Goal: Register for event/course

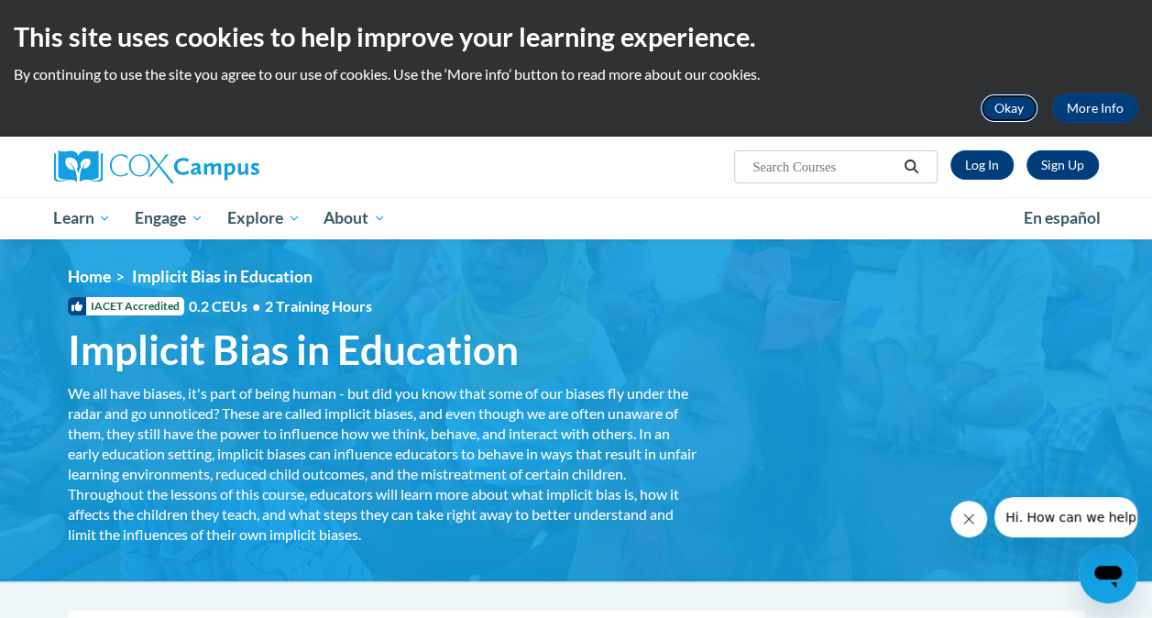
click at [1029, 103] on button "Okay" at bounding box center [1009, 108] width 59 height 29
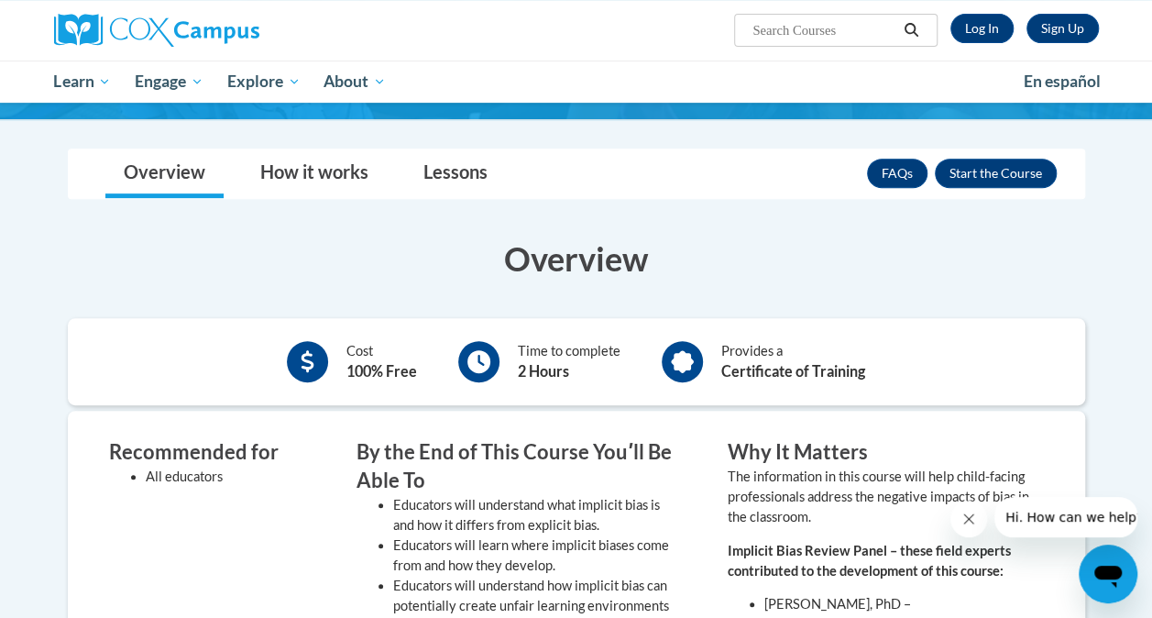
scroll to position [319, 0]
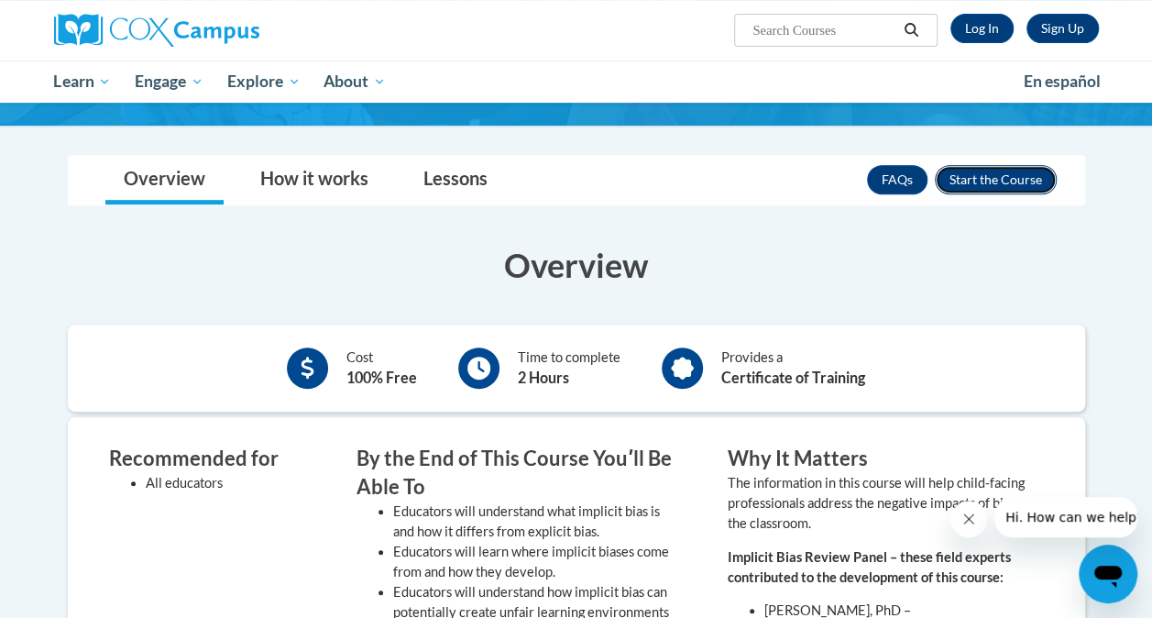
click at [985, 190] on button "Enroll" at bounding box center [996, 179] width 122 height 29
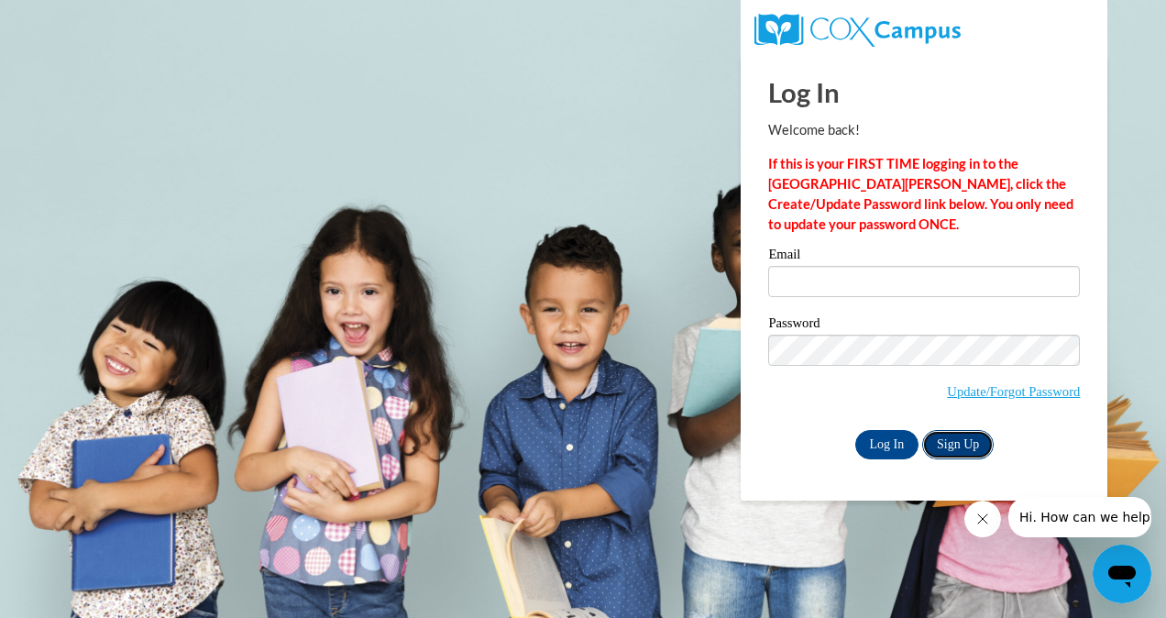
click at [963, 434] on link "Sign Up" at bounding box center [958, 444] width 72 height 29
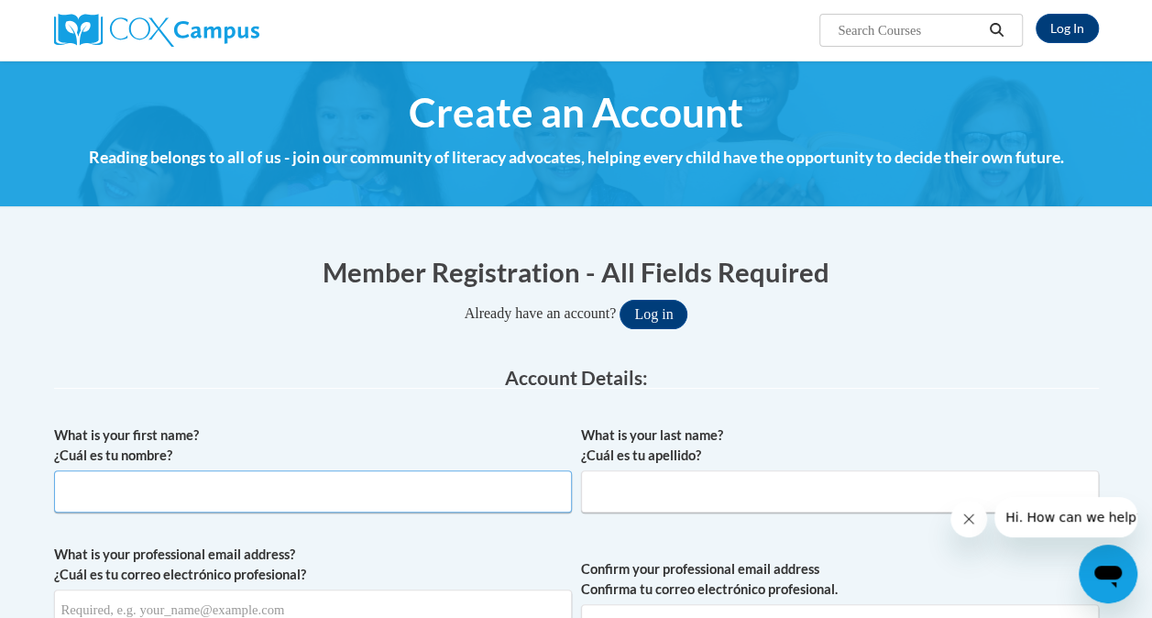
click at [424, 472] on input "What is your first name? ¿Cuál es tu nombre?" at bounding box center [313, 491] width 518 height 42
click at [394, 497] on input "What is your first name? ¿Cuál es tu nombre?" at bounding box center [313, 491] width 518 height 42
click at [554, 496] on input "I-sa" at bounding box center [313, 491] width 518 height 42
type input "I-sa"
click at [626, 491] on input "What is your last name? ¿Cuál es tu apellido?" at bounding box center [840, 491] width 518 height 42
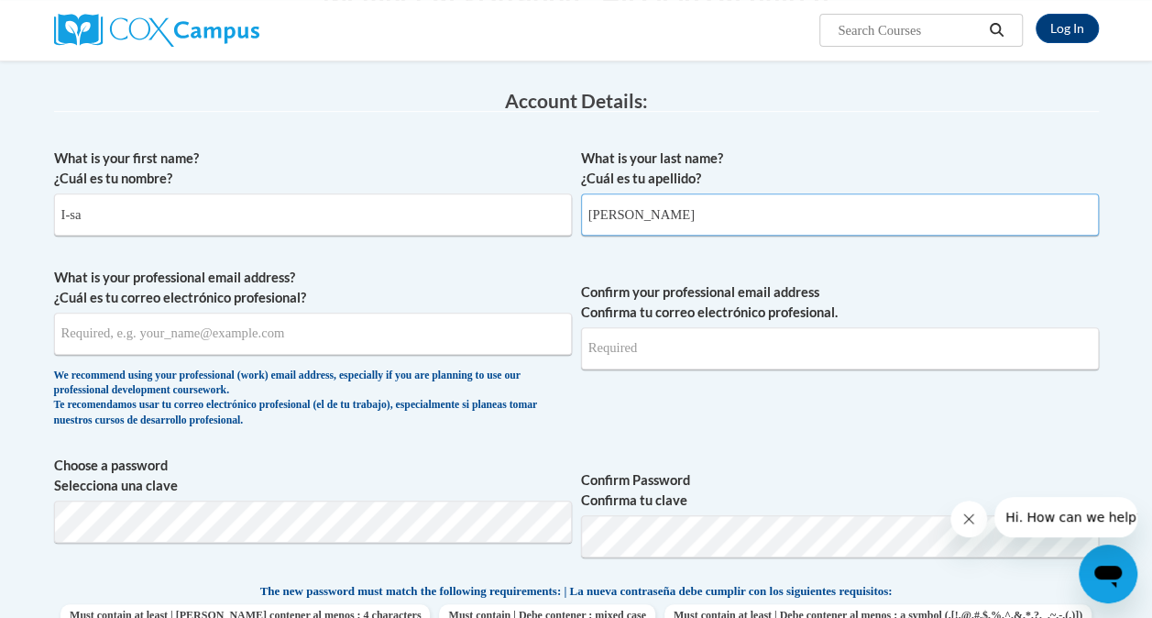
scroll to position [309, 0]
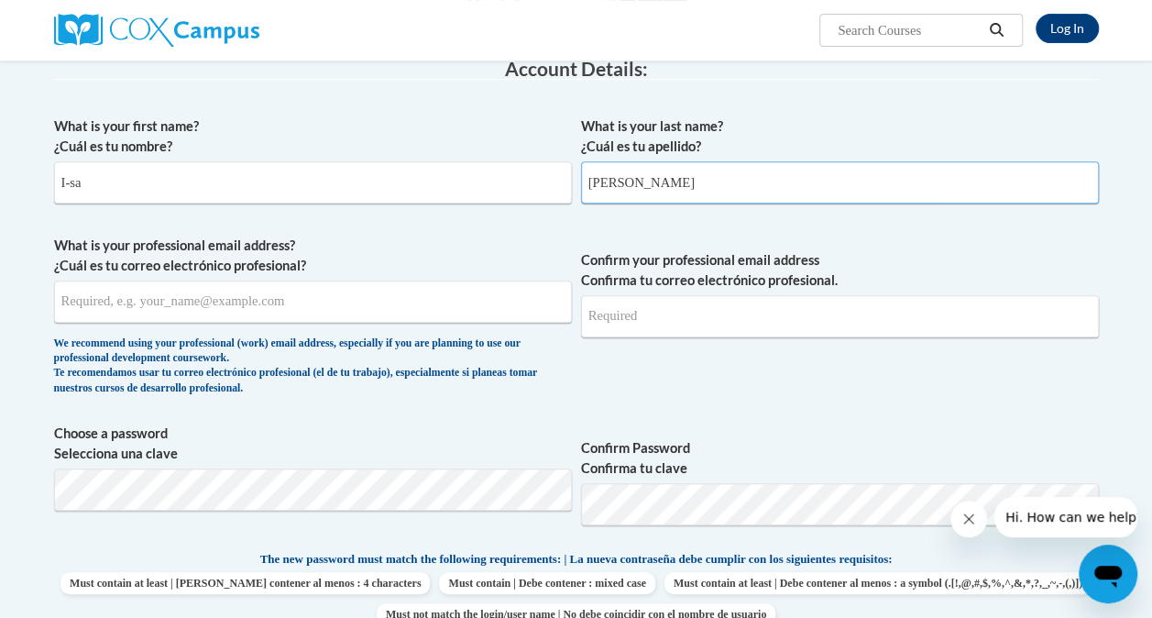
type input "Scott"
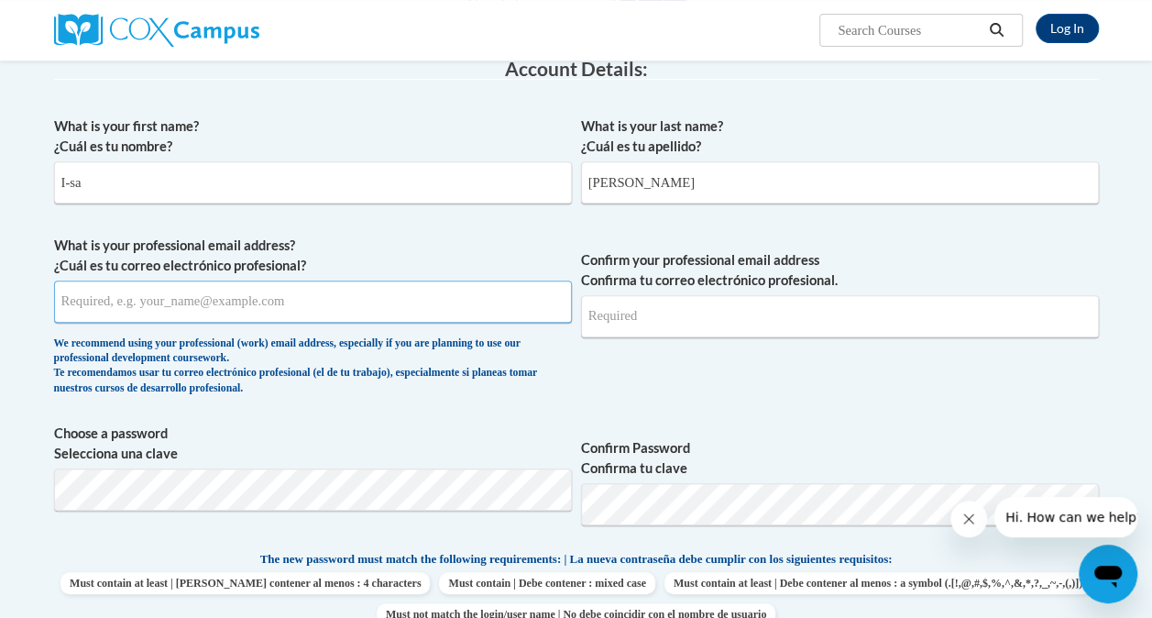
click at [364, 297] on input "What is your professional email address? ¿Cuál es tu correo electrónico profesi…" at bounding box center [313, 302] width 518 height 42
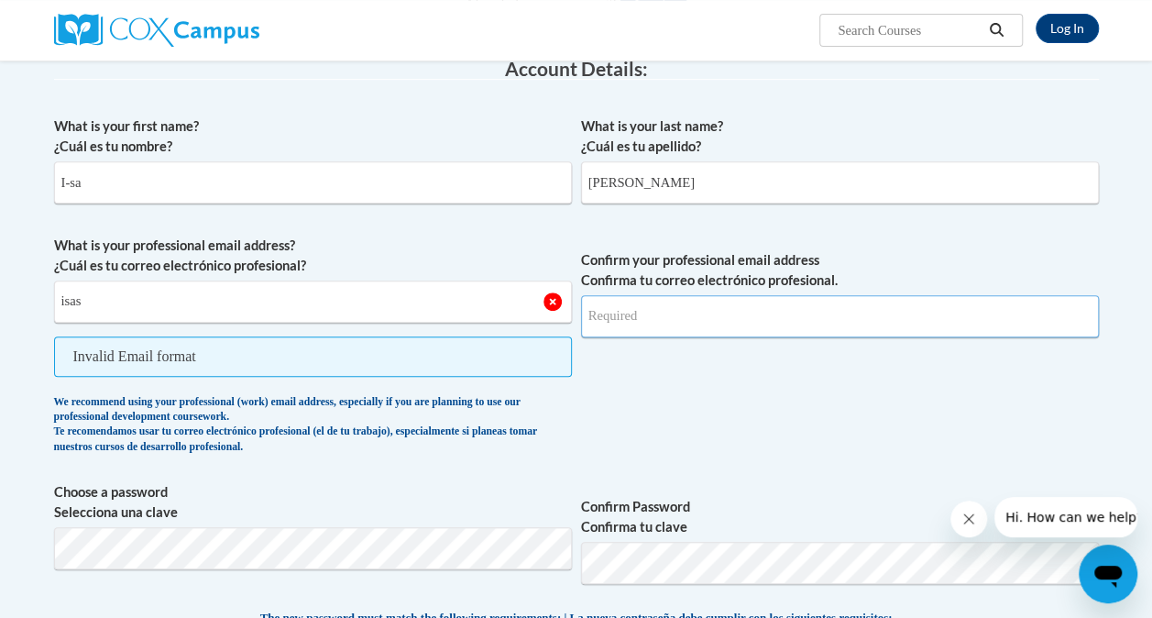
click at [705, 315] on input "Confirm your professional email address Confirma tu correo electrónico profesio…" at bounding box center [840, 316] width 518 height 42
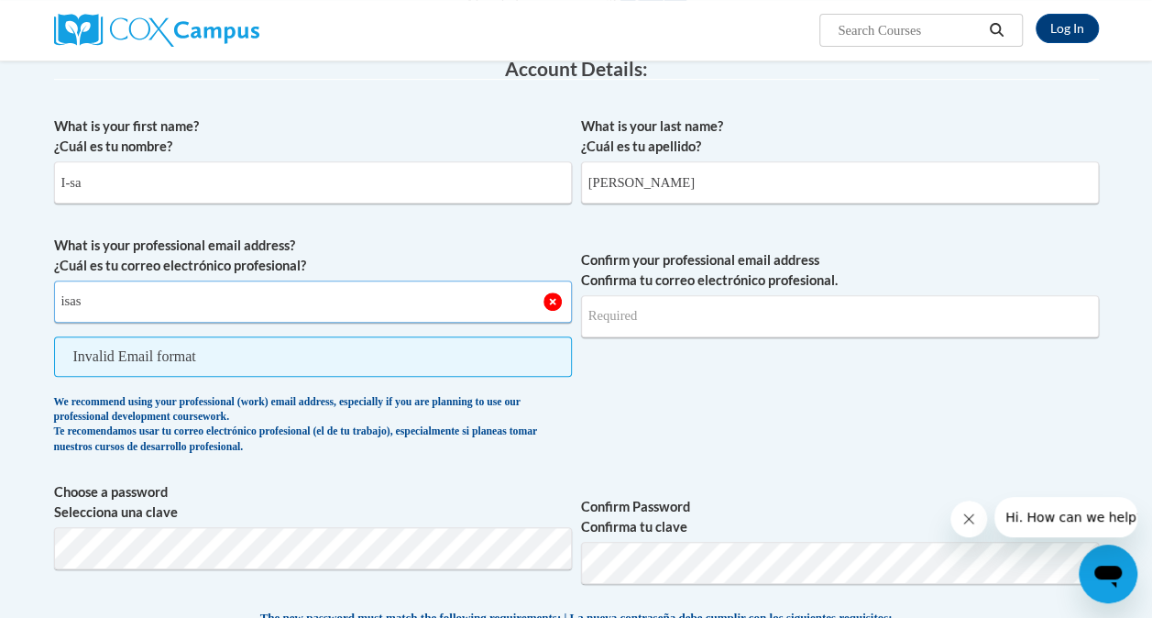
click at [288, 305] on input "isas" at bounding box center [313, 302] width 518 height 42
type input "isas@ymcaatlanta.org"
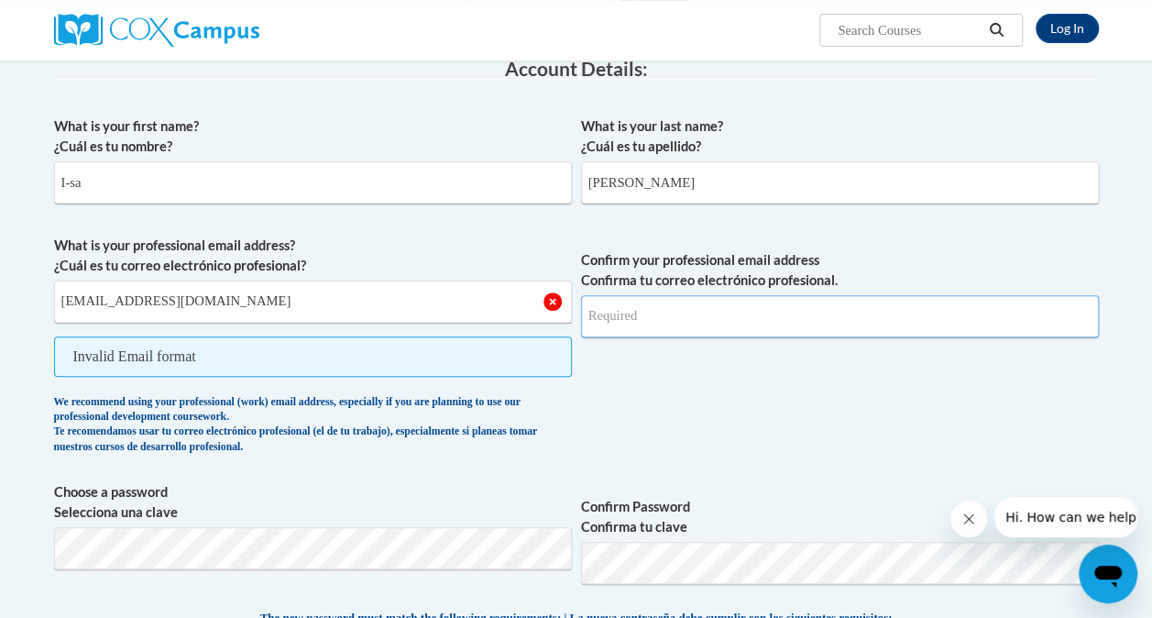
type input "isas@ymcaatlanta.org"
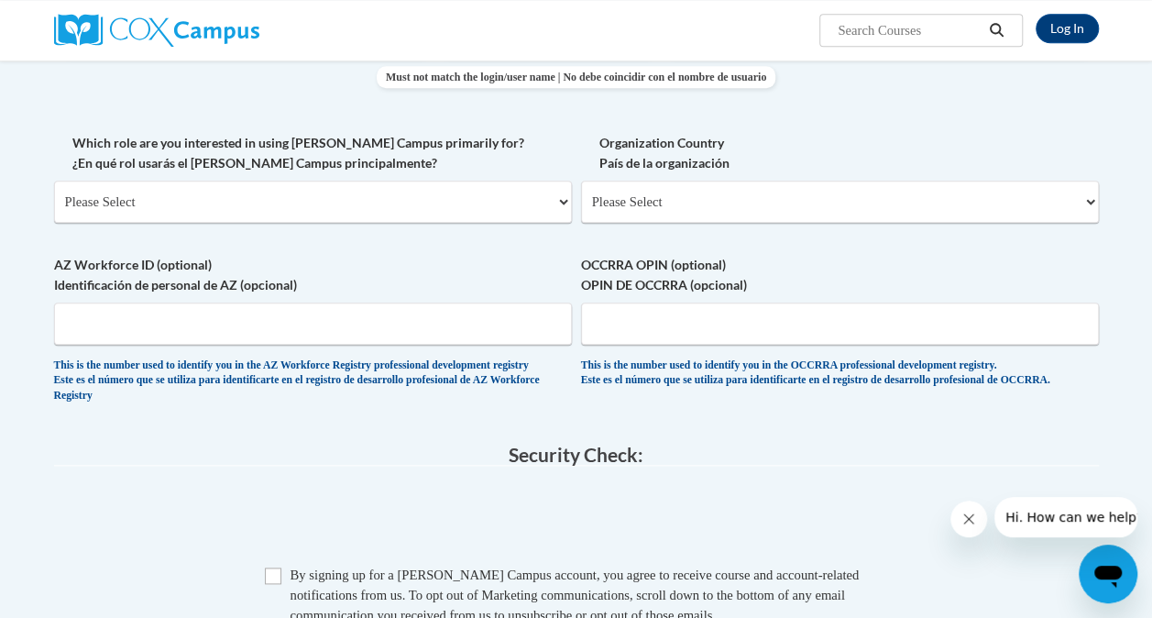
scroll to position [768, 0]
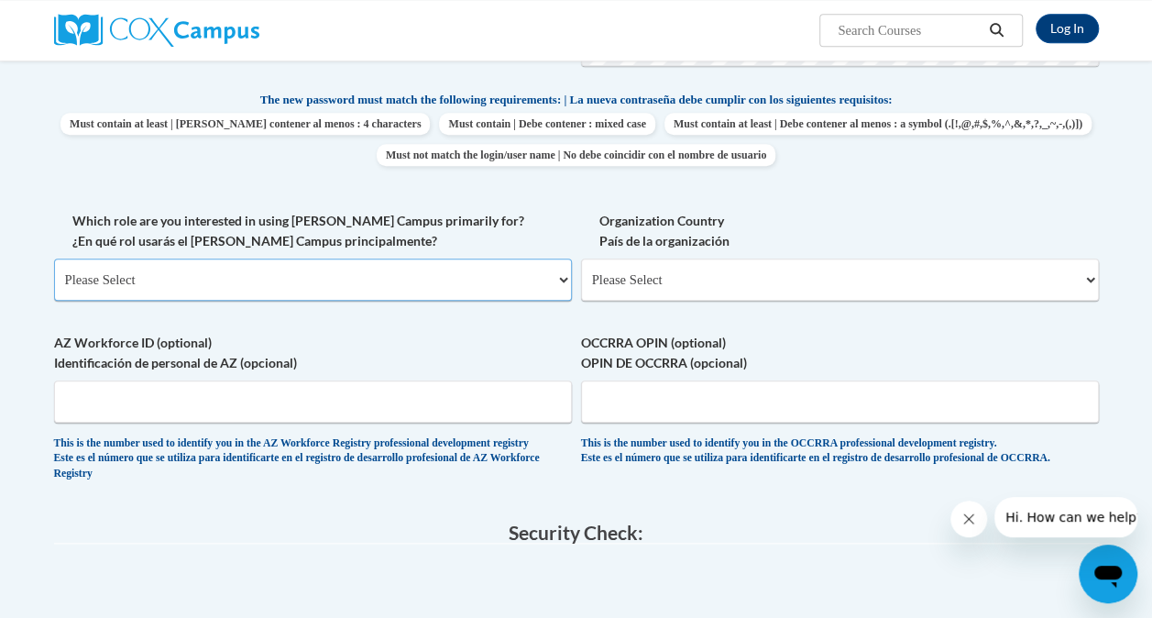
click at [285, 283] on select "Please Select College/University | Colegio/Universidad Community/Nonprofit Part…" at bounding box center [313, 280] width 518 height 42
click at [54, 259] on select "Please Select College/University | Colegio/Universidad Community/Nonprofit Part…" at bounding box center [313, 280] width 518 height 42
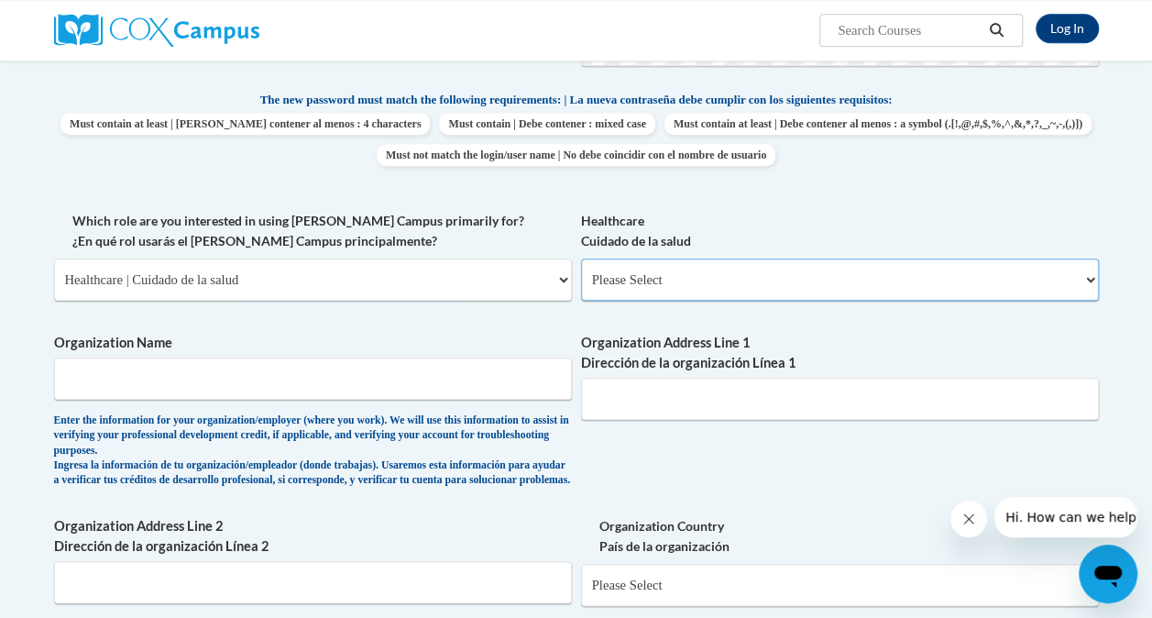
click at [634, 275] on select "Please Select Clinical Education | Educación clinica Executive Leadership | Líd…" at bounding box center [840, 280] width 518 height 42
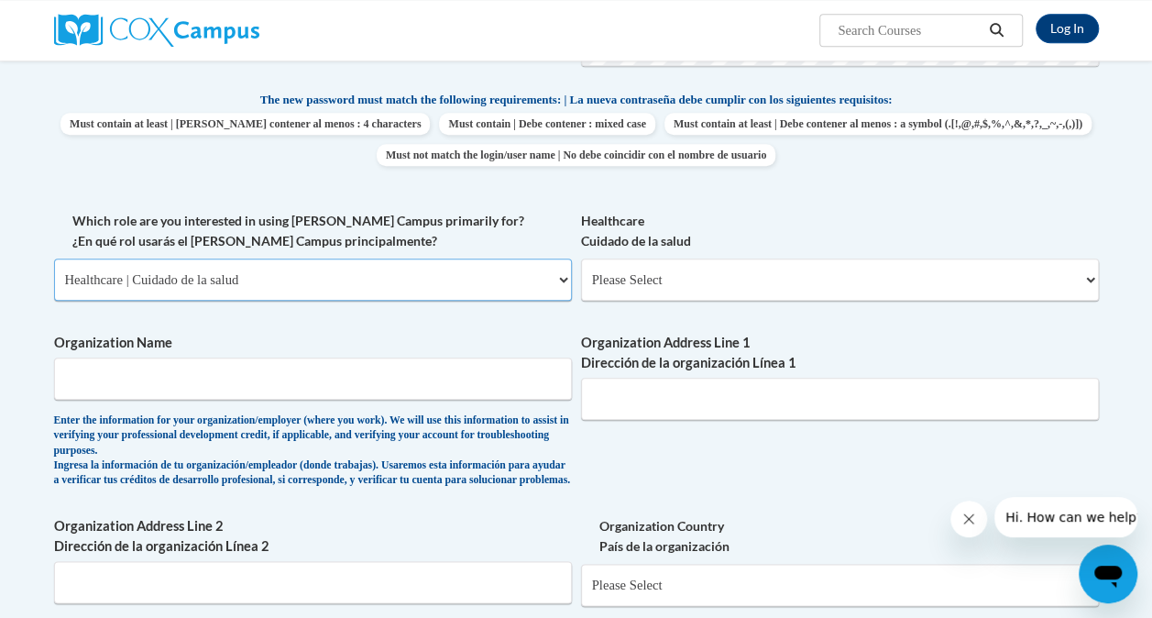
click at [349, 271] on select "Please Select College/University | Colegio/Universidad Community/Nonprofit Part…" at bounding box center [313, 280] width 518 height 42
select select "fbf2d438-af2f-41f8-98f1-81c410e29de3"
click at [54, 259] on select "Please Select College/University | Colegio/Universidad Community/Nonprofit Part…" at bounding box center [313, 280] width 518 height 42
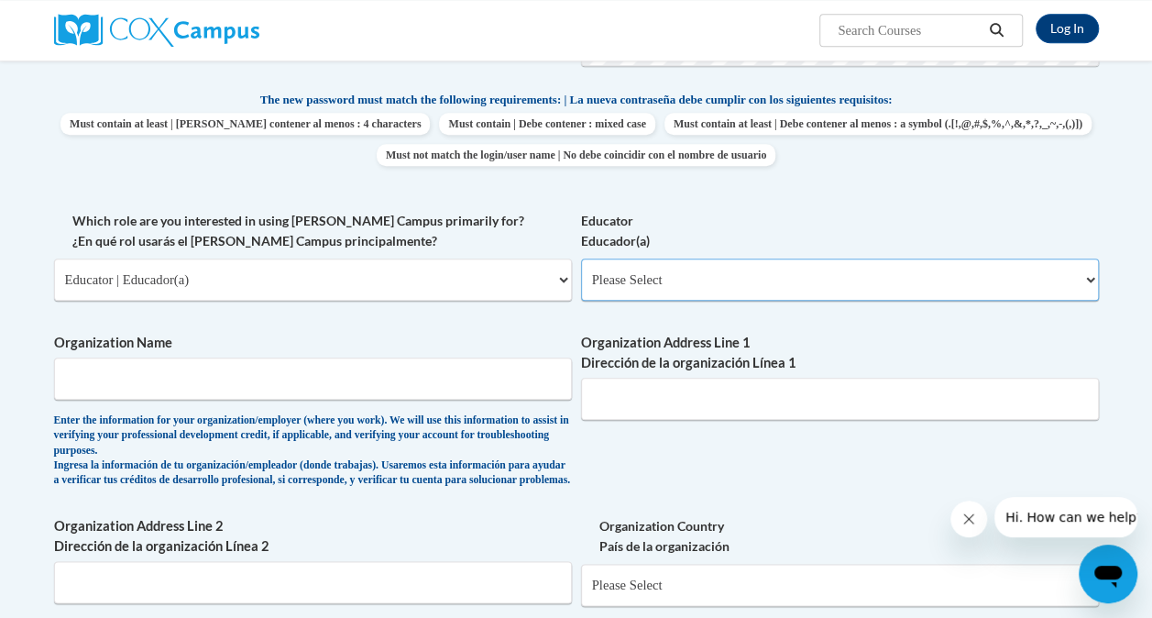
click at [895, 269] on select "Please Select Early Learning/Daycare Teacher/Family Home Care Provider | Maestr…" at bounding box center [840, 280] width 518 height 42
select select "5e2af403-4f2c-4e49-a02f-103e55d7b75b"
click at [581, 259] on select "Please Select Early Learning/Daycare Teacher/Family Home Care Provider | Maestr…" at bounding box center [840, 280] width 518 height 42
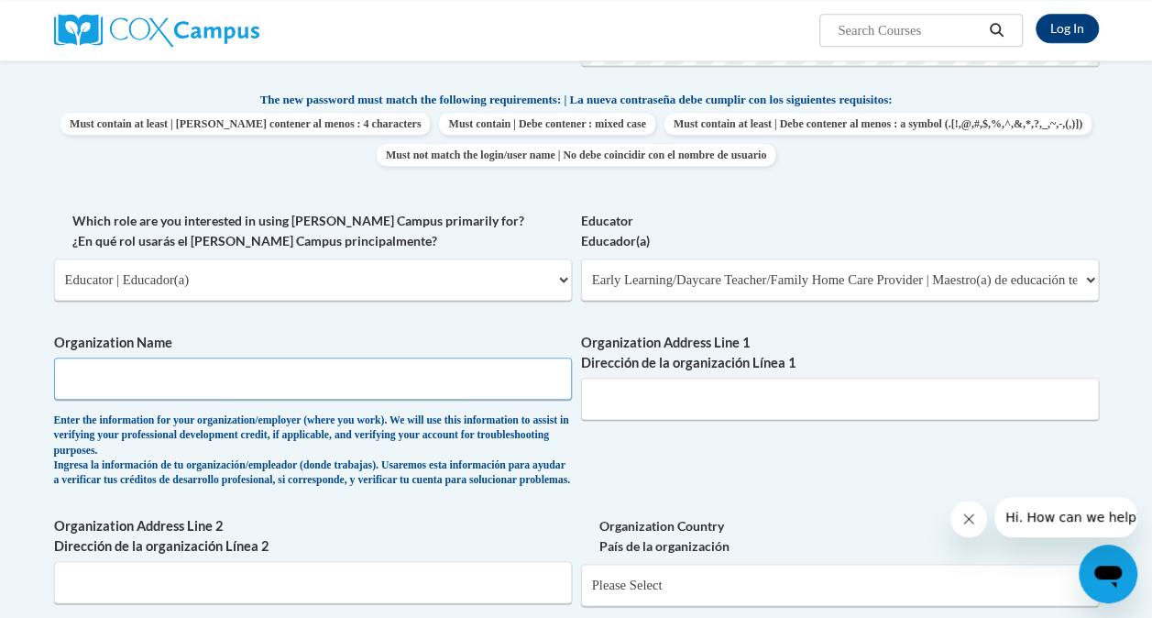
click at [552, 384] on input "Organization Name" at bounding box center [313, 379] width 518 height 42
type input "YMCA Early learning"
click at [732, 389] on input "Organization Address Line 1 Dirección de la organización Línea 1" at bounding box center [840, 399] width 518 height 42
click at [670, 392] on input "Organization Address Line 1 Dirección de la organización Línea 1" at bounding box center [840, 399] width 518 height 42
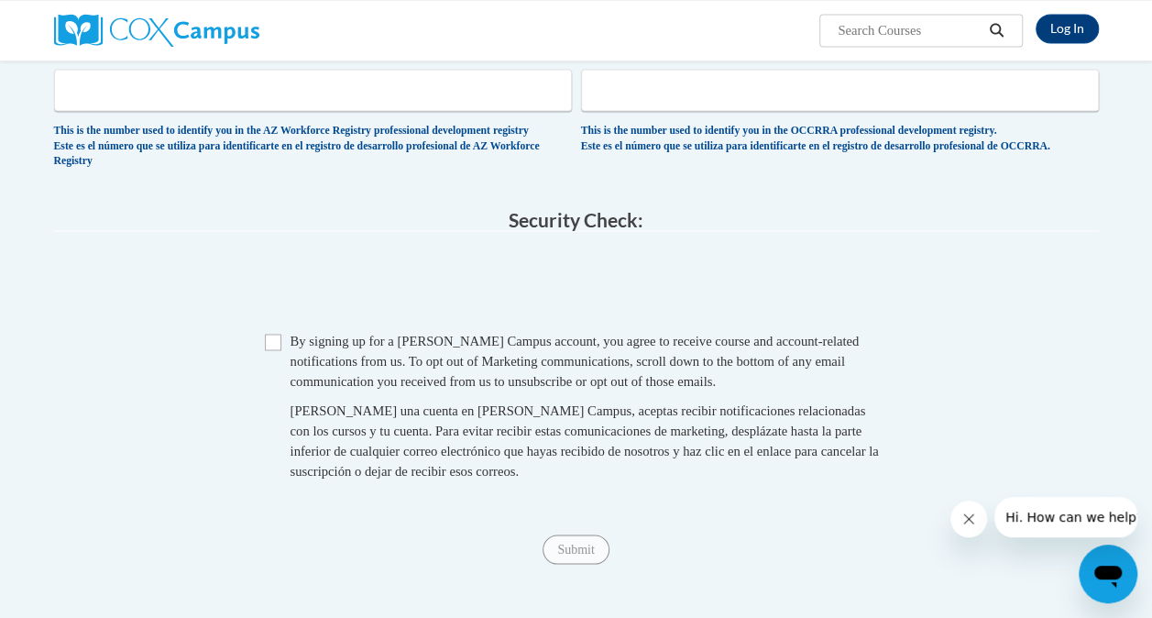
scroll to position [1426, 0]
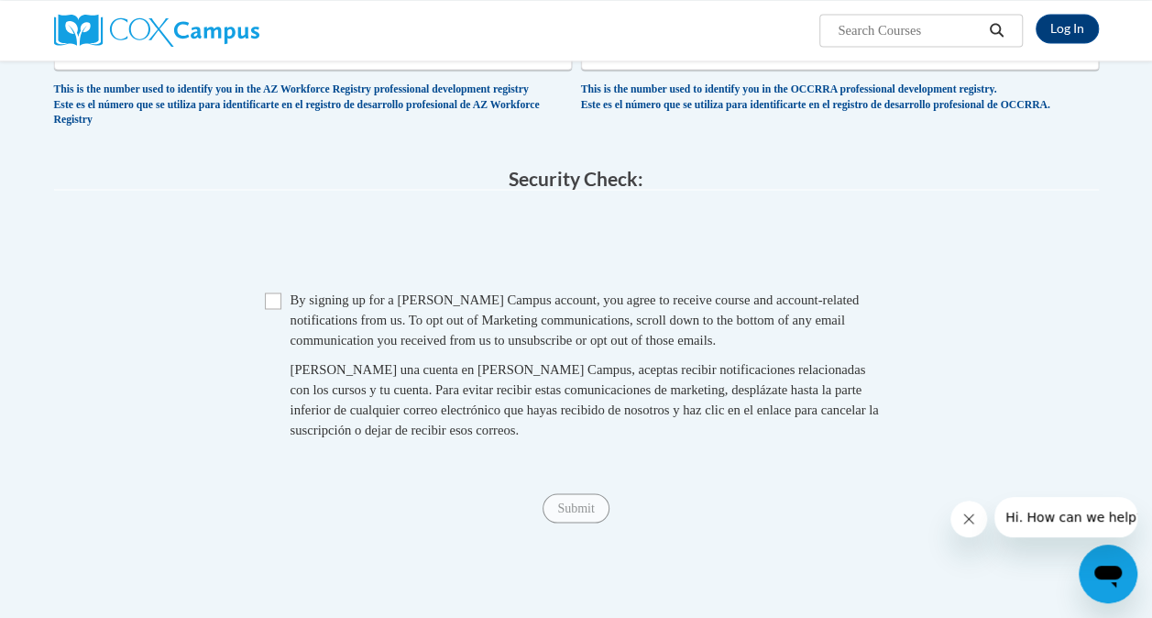
type input "569 Martin Luther king Jr. DR NW Atlanta, Ga 30314"
click at [269, 346] on span "Checkbox By signing up for a Cox Campus account, you agree to receive course an…" at bounding box center [576, 373] width 623 height 169
click at [273, 309] on input "Checkbox" at bounding box center [273, 300] width 17 height 17
checkbox input "true"
click at [571, 523] on input "Submit" at bounding box center [576, 507] width 66 height 29
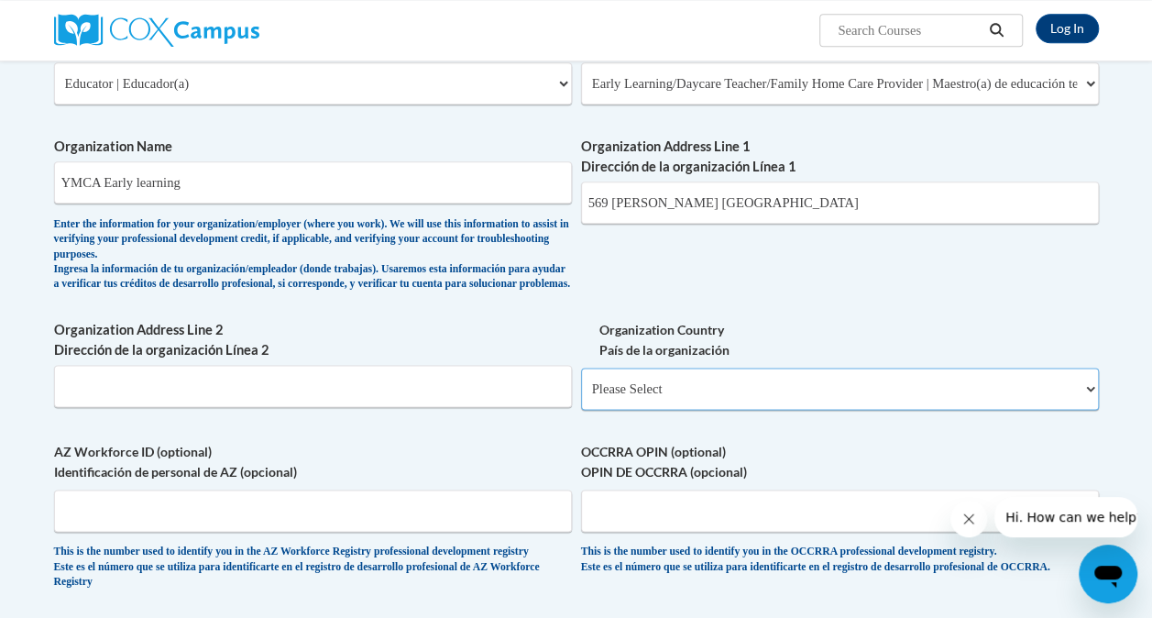
scroll to position [969, 0]
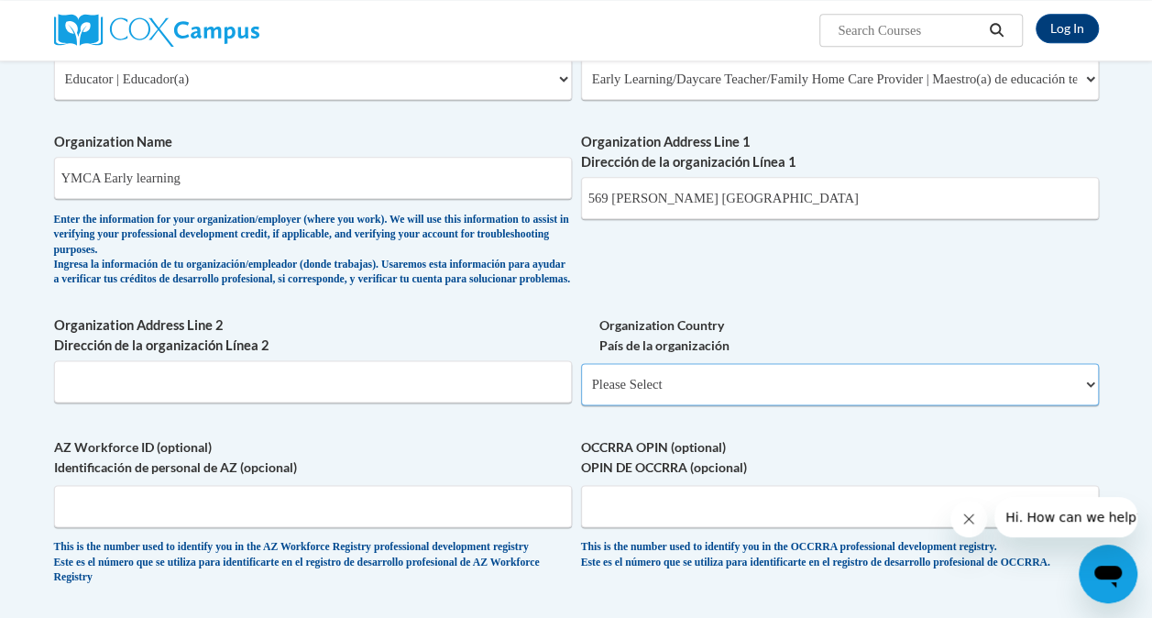
click at [902, 405] on select "Please Select United States | Estados Unidos Outside of the United States | Fue…" at bounding box center [840, 384] width 518 height 42
select select "ad49bcad-a171-4b2e-b99c-48b446064914"
click at [581, 377] on select "Please Select United States | Estados Unidos Outside of the United States | Fue…" at bounding box center [840, 384] width 518 height 42
select select
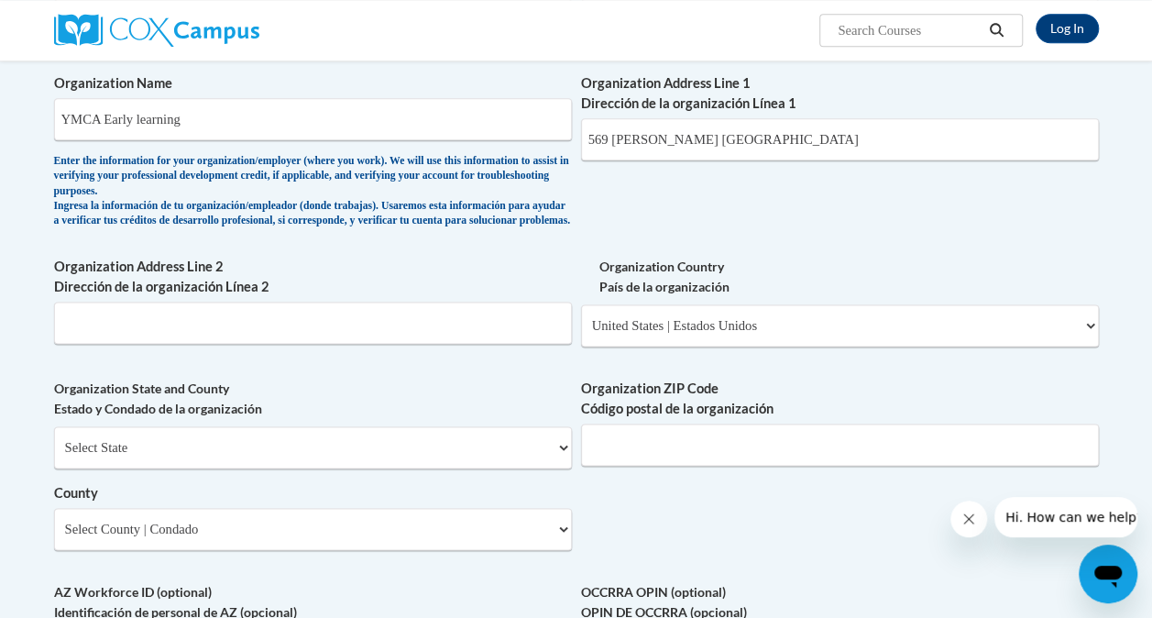
scroll to position [1036, 0]
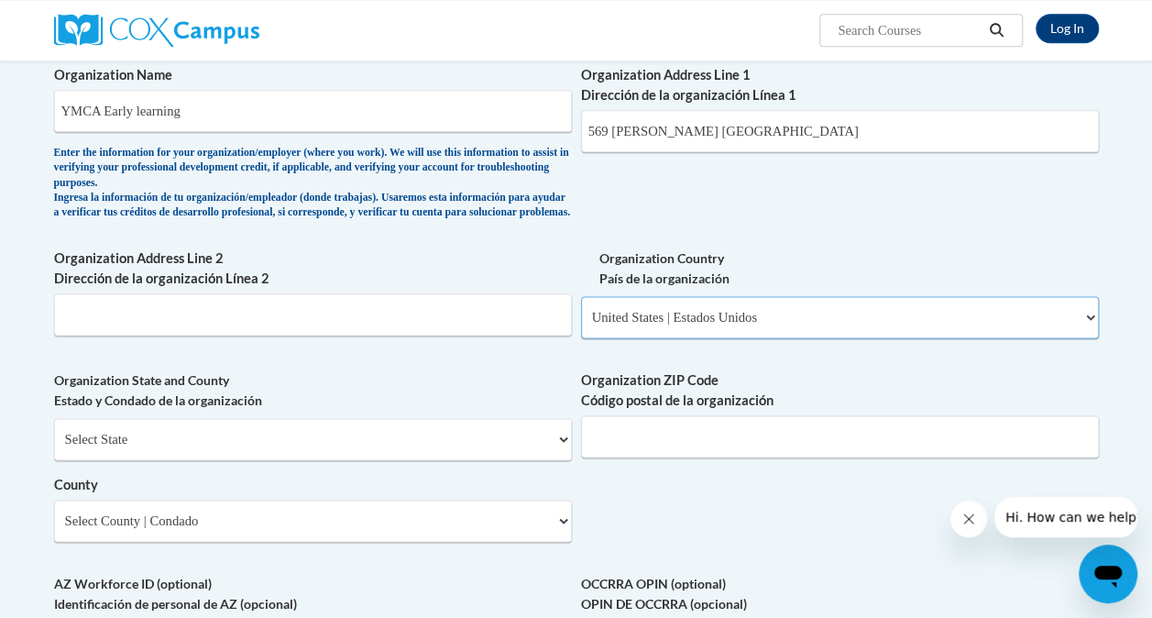
click at [1053, 333] on select "Please Select United States | Estados Unidos Outside of the United States | Fue…" at bounding box center [840, 317] width 518 height 42
select select
click at [581, 310] on select "Please Select United States | Estados Unidos Outside of the United States | Fue…" at bounding box center [840, 317] width 518 height 42
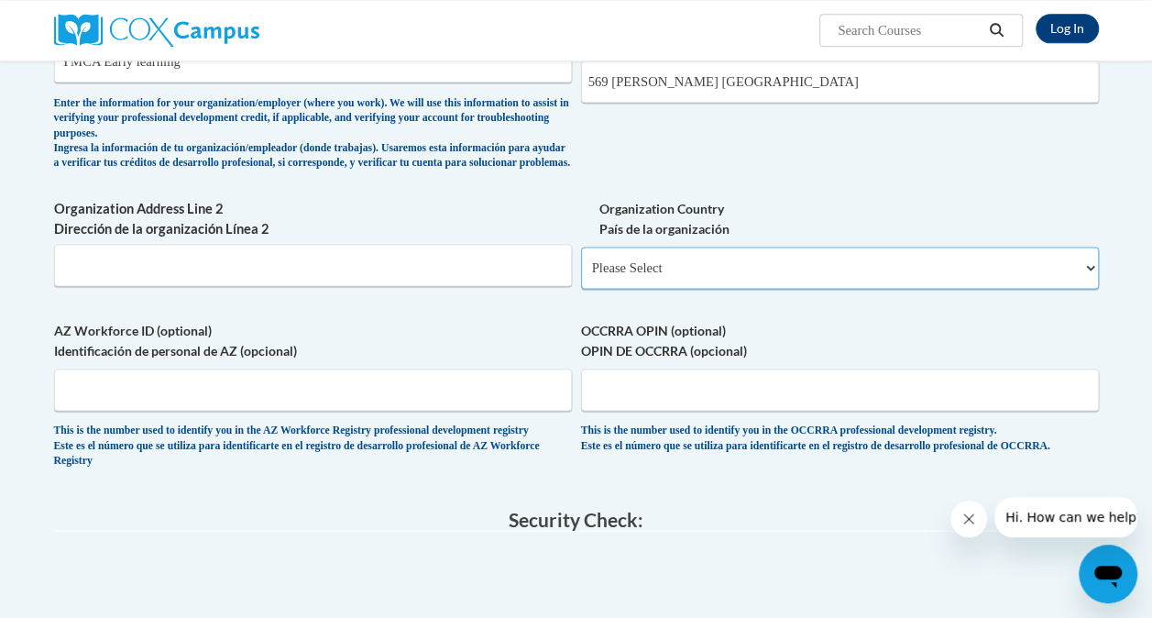
scroll to position [1096, 0]
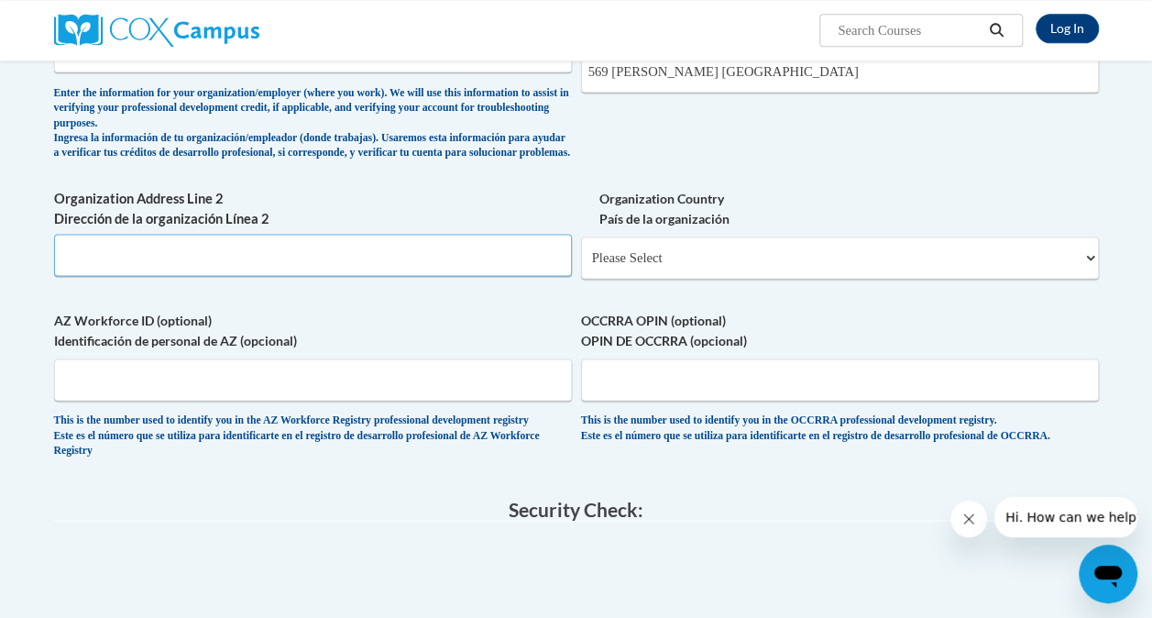
click at [414, 276] on input "Organization Address Line 2 Dirección de la organización Línea 2" at bounding box center [313, 255] width 518 height 42
type input "N/A"
click at [378, 393] on input "AZ Workforce ID (optional) Identificación de personal de AZ (opcional)" at bounding box center [313, 379] width 518 height 42
type input "N/A"
click at [676, 400] on input "OCCRRA OPIN (optional) OPIN DE OCCRRA (opcional)" at bounding box center [840, 379] width 518 height 42
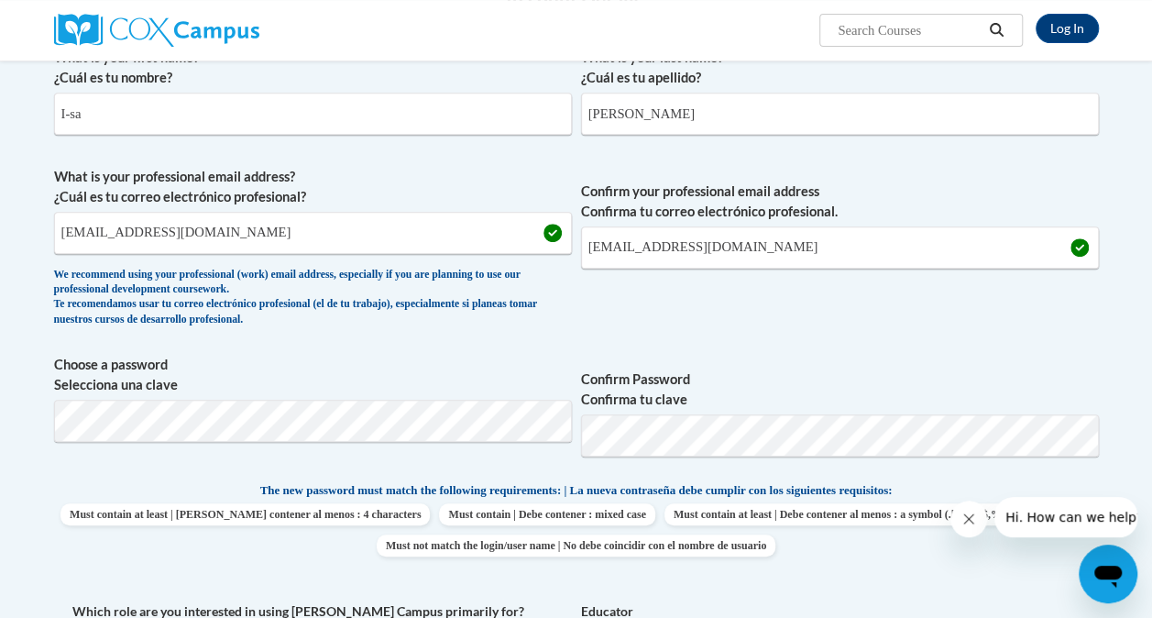
scroll to position [321, 0]
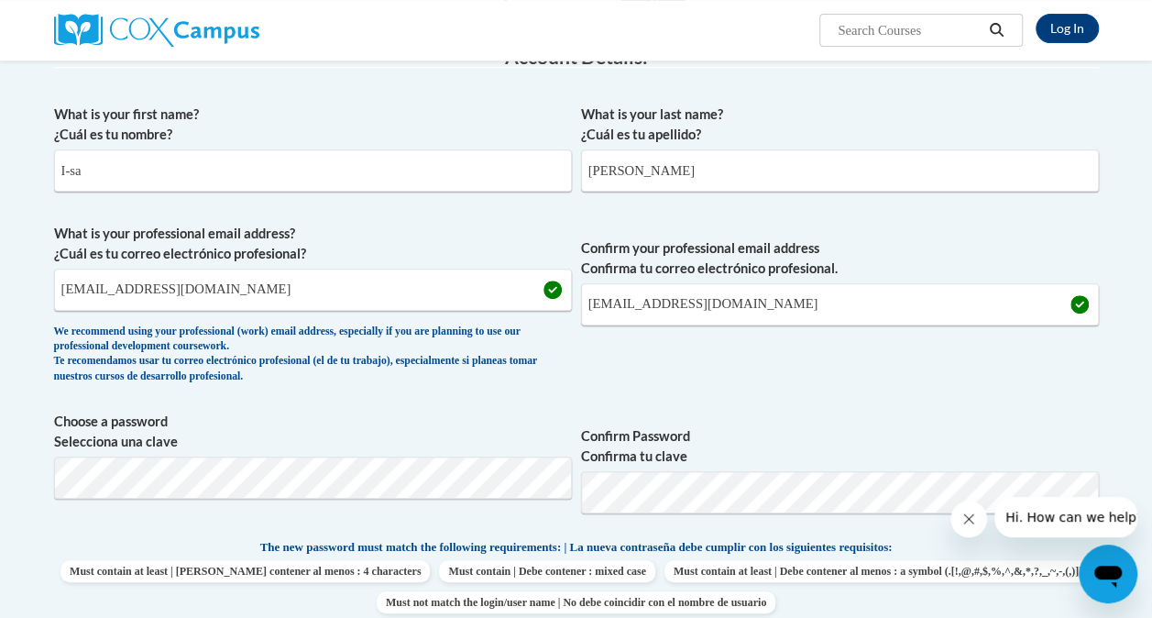
type input "N/A"
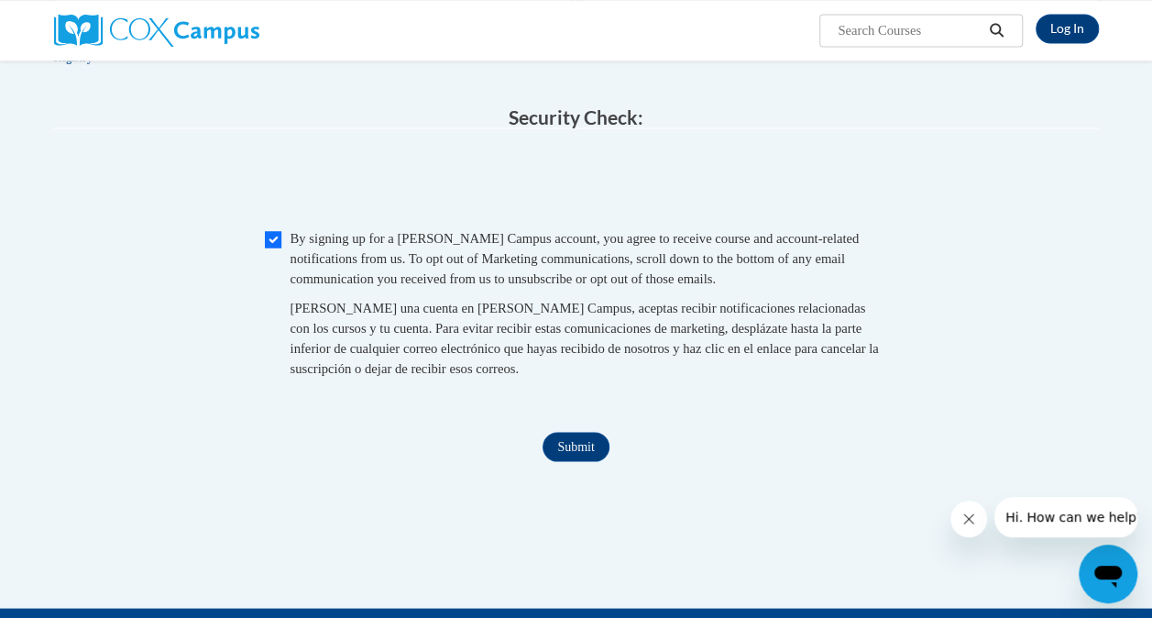
scroll to position [1496, 0]
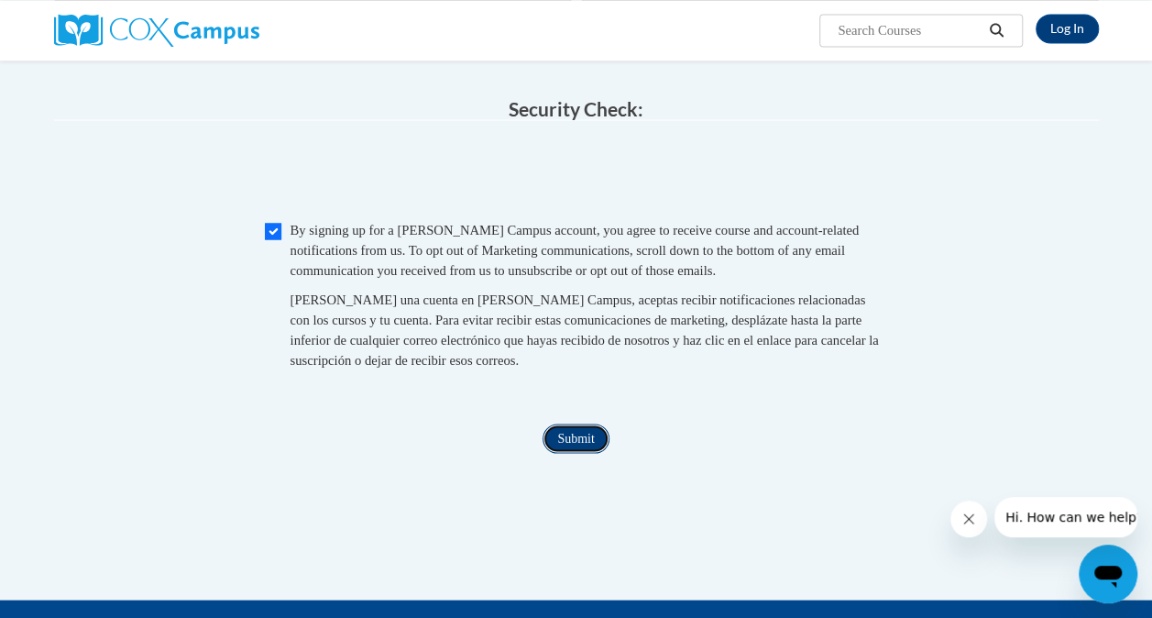
click at [568, 453] on input "Submit" at bounding box center [576, 438] width 66 height 29
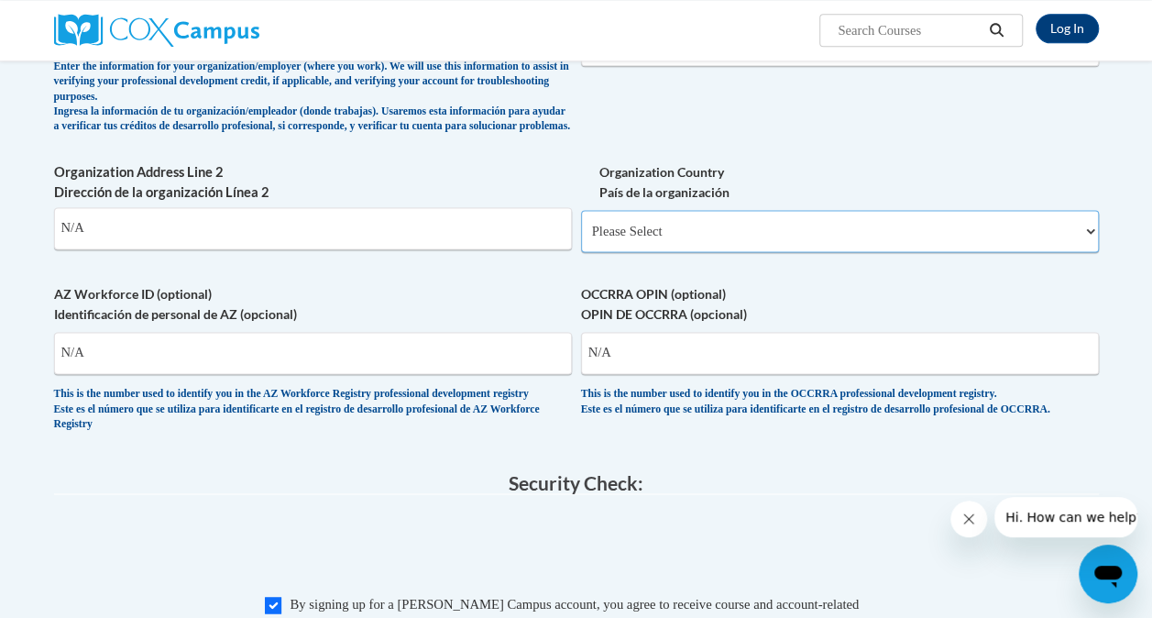
scroll to position [1108, 0]
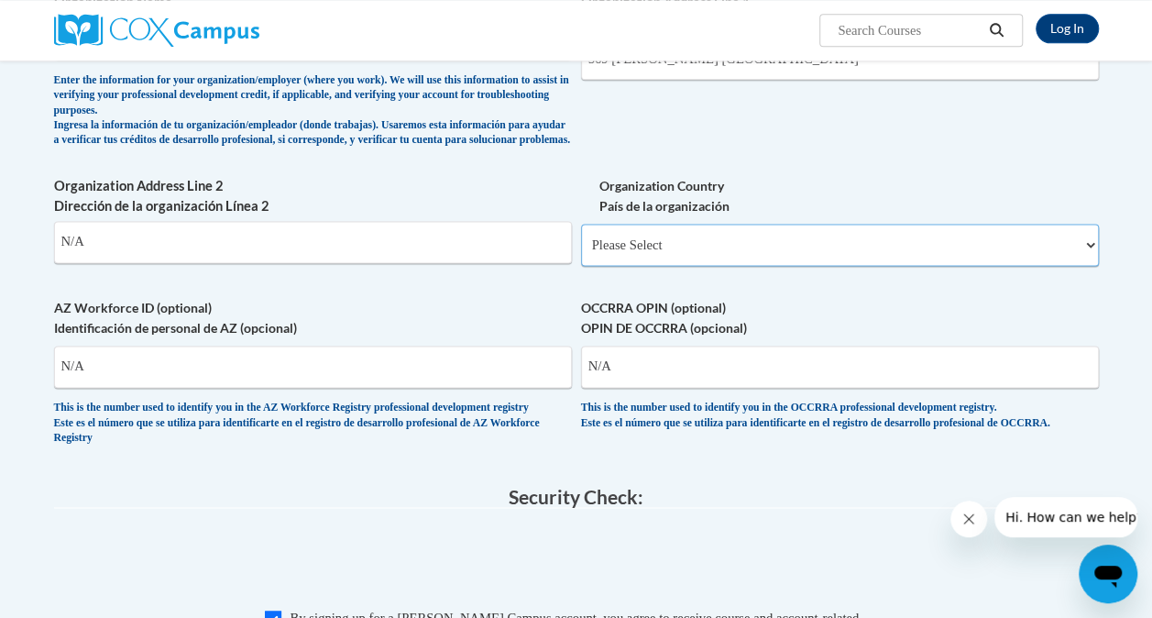
click at [933, 257] on select "Please Select United States | Estados Unidos Outside of the United States | Fue…" at bounding box center [840, 245] width 518 height 42
select select "ad49bcad-a171-4b2e-b99c-48b446064914"
click at [581, 237] on select "Please Select United States | Estados Unidos Outside of the United States | Fue…" at bounding box center [840, 245] width 518 height 42
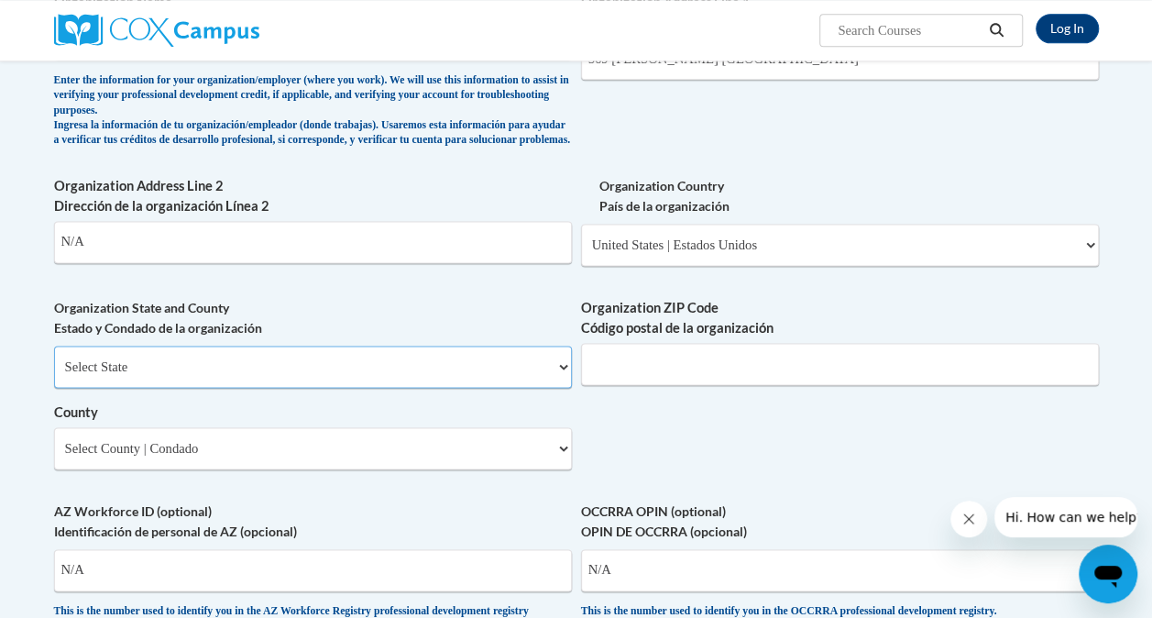
click at [541, 374] on select "Select State Alabama Alaska Arizona Arkansas California Colorado Connecticut De…" at bounding box center [313, 367] width 518 height 42
select select "Georgia"
click at [54, 359] on select "Select State Alabama Alaska Arizona Arkansas California Colorado Connecticut De…" at bounding box center [313, 367] width 518 height 42
click at [936, 359] on input "Organization ZIP Code Código postal de la organización" at bounding box center [840, 364] width 518 height 42
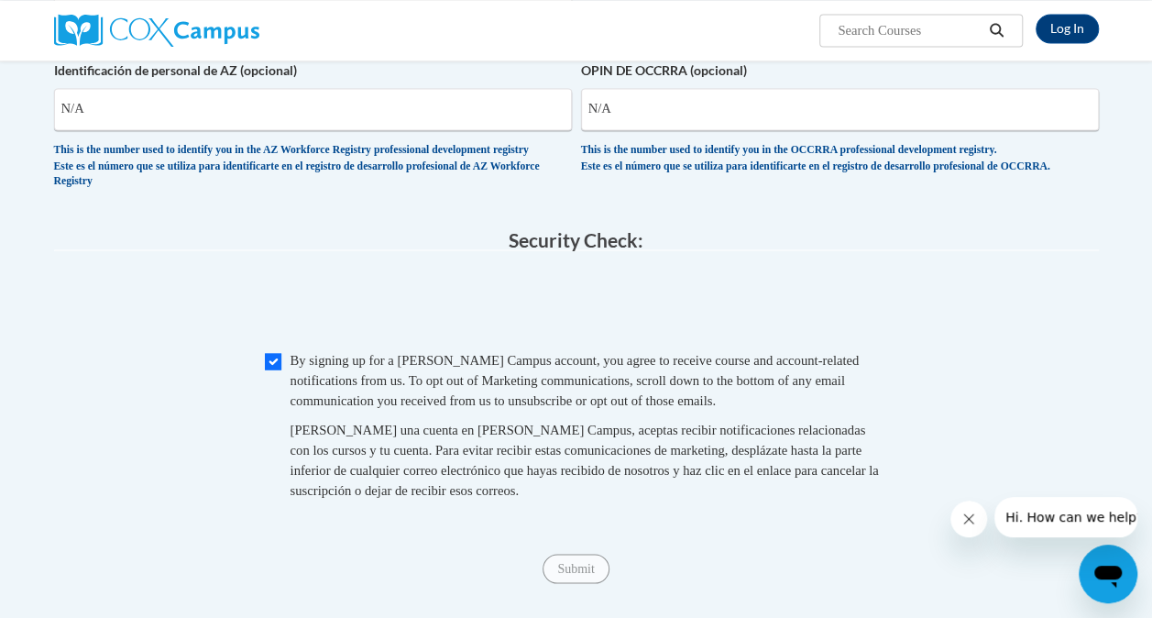
scroll to position [1575, 0]
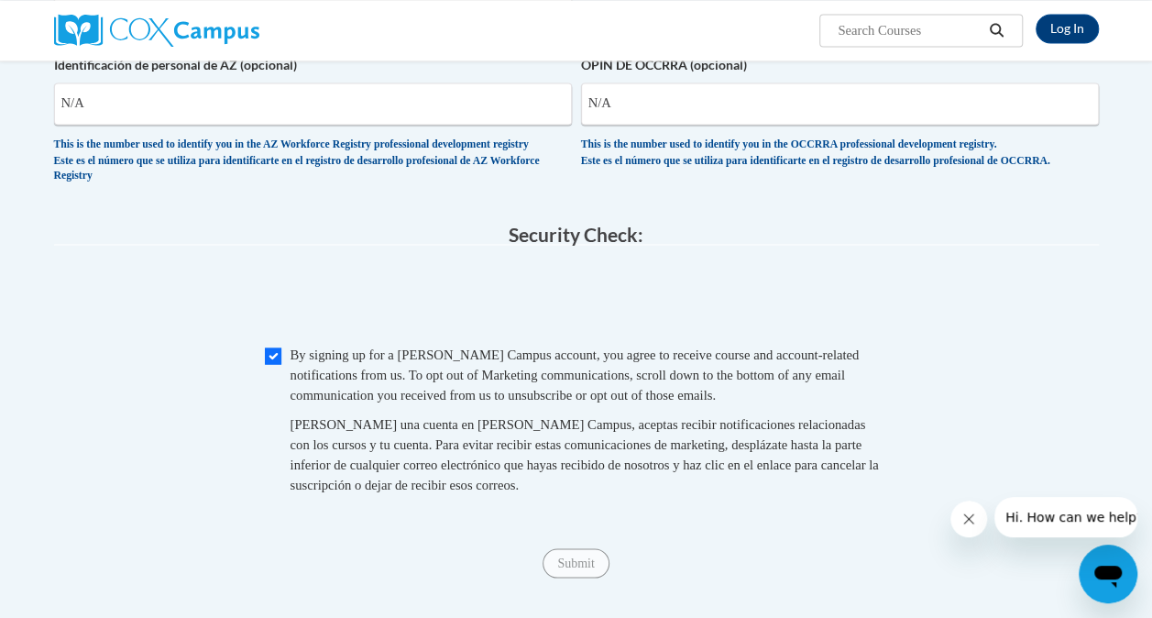
type input "30314"
click at [770, 166] on div "This is the number used to identify you in the OCCRRA professional development …" at bounding box center [840, 153] width 518 height 30
click at [317, 125] on input "N/A" at bounding box center [313, 104] width 518 height 42
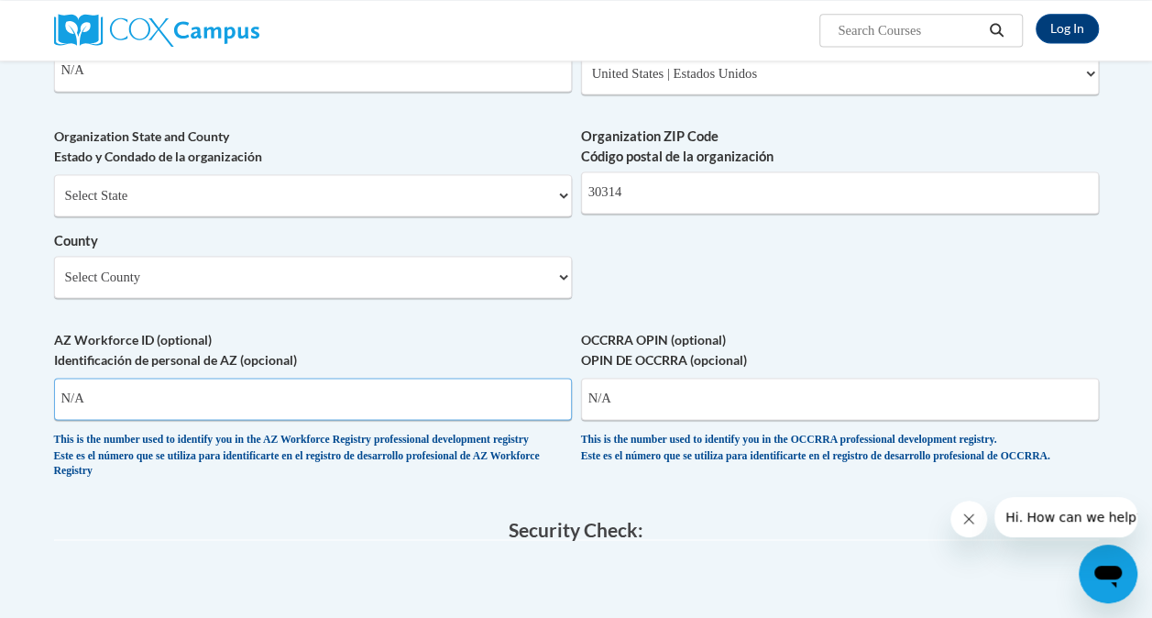
scroll to position [1276, 0]
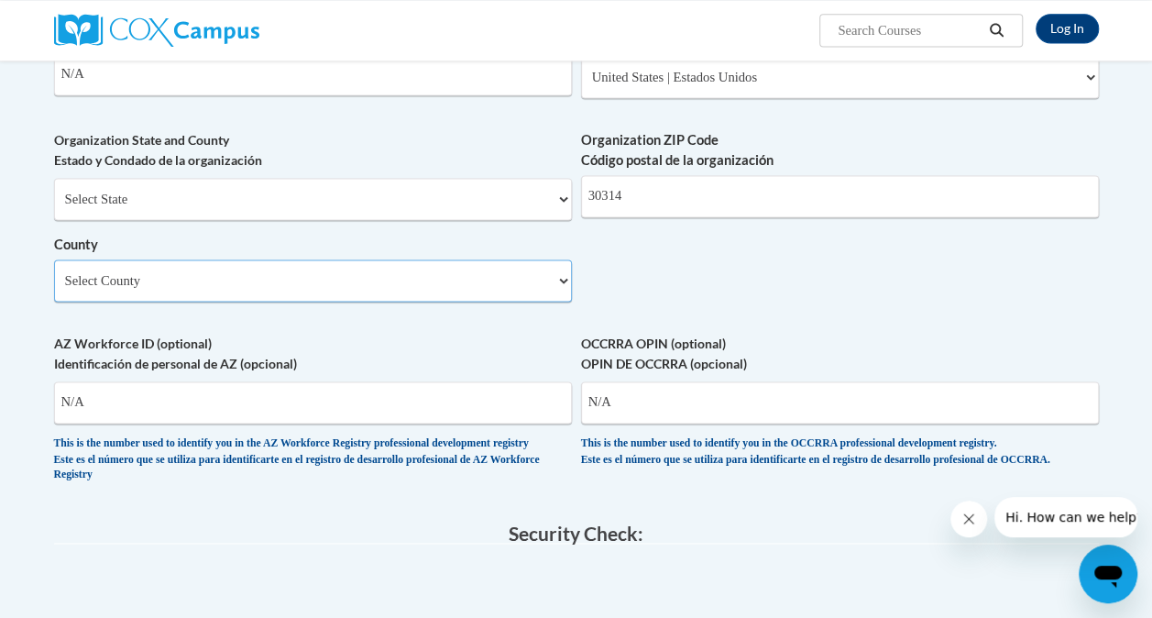
click at [543, 287] on select "Select County Appling Atkinson Bacon Baker Baldwin Banks Barrow Bartow Ben Hill…" at bounding box center [313, 280] width 518 height 42
select select "Richmond"
click at [54, 272] on select "Select County Appling Atkinson Bacon Baker Baldwin Banks Barrow Bartow Ben Hill…" at bounding box center [313, 280] width 518 height 42
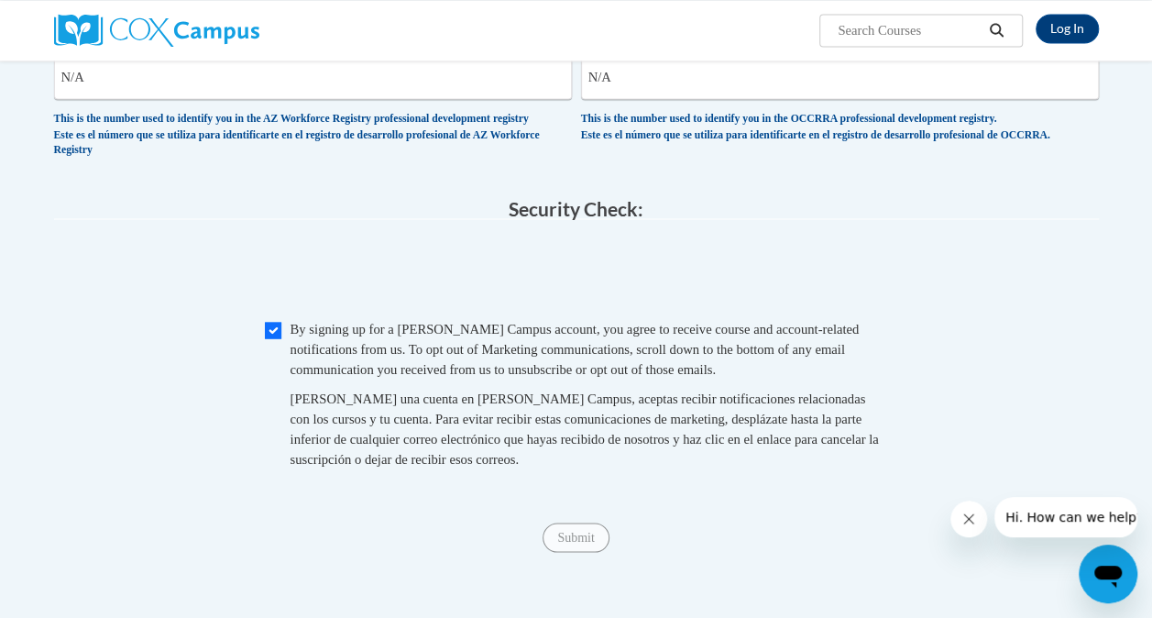
drag, startPoint x: 295, startPoint y: 80, endPoint x: 128, endPoint y: 90, distance: 167.2
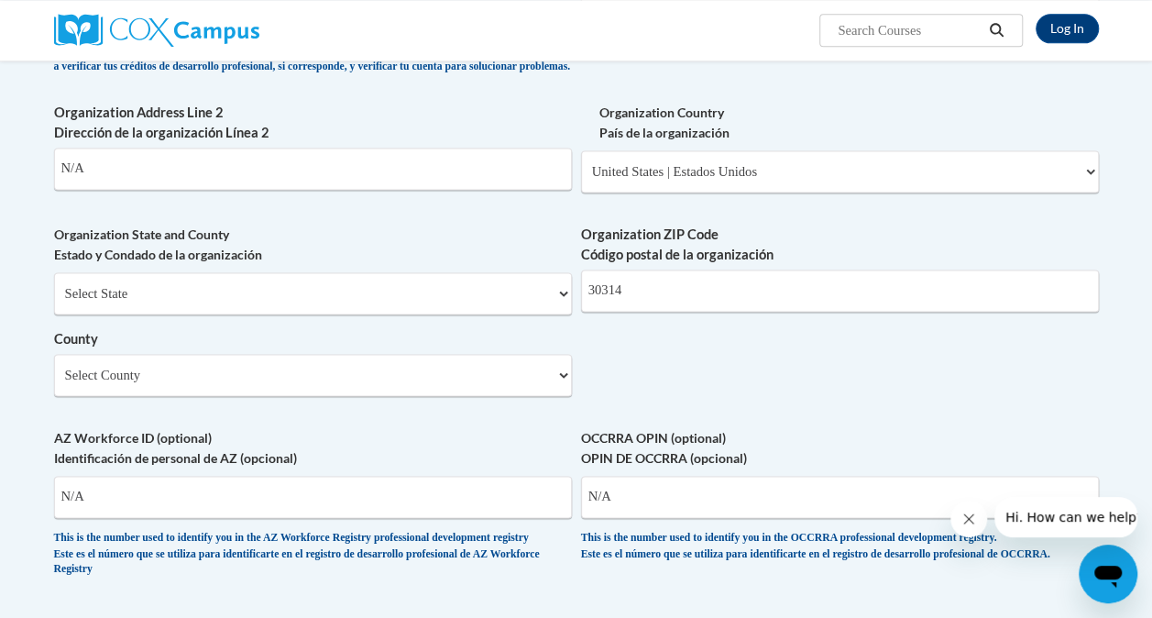
scroll to position [1179, 0]
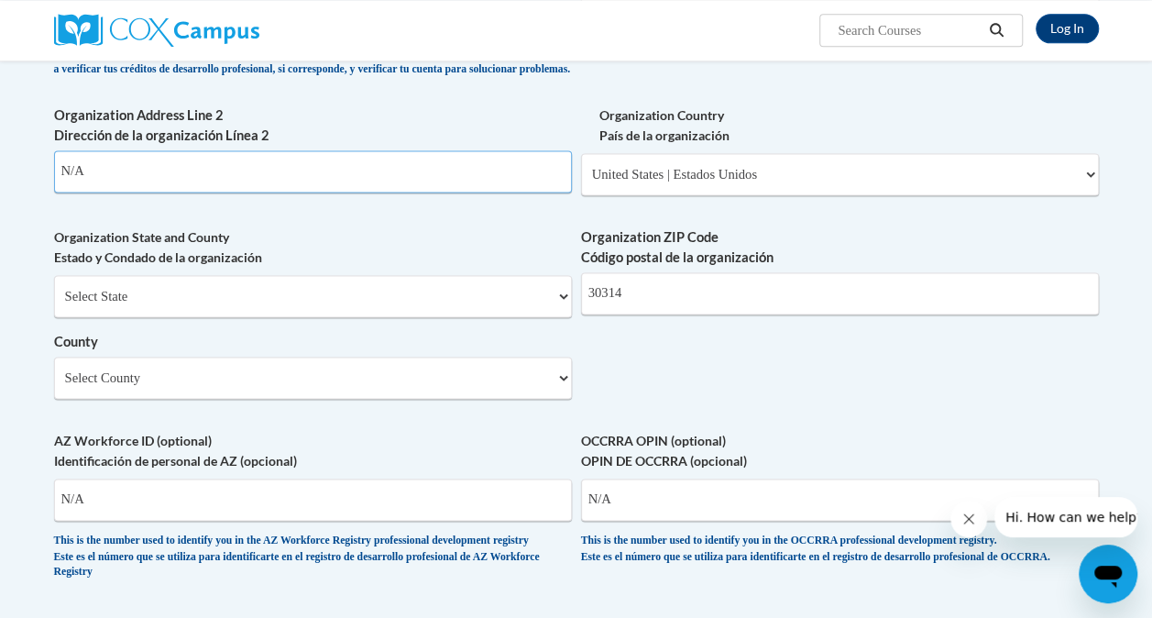
drag, startPoint x: 177, startPoint y: 167, endPoint x: 93, endPoint y: 182, distance: 85.6
click at [108, 174] on input "N/A" at bounding box center [313, 171] width 518 height 42
drag, startPoint x: 126, startPoint y: 186, endPoint x: -4, endPoint y: 196, distance: 129.7
type input "1321 Swanee Quintet Blvd."
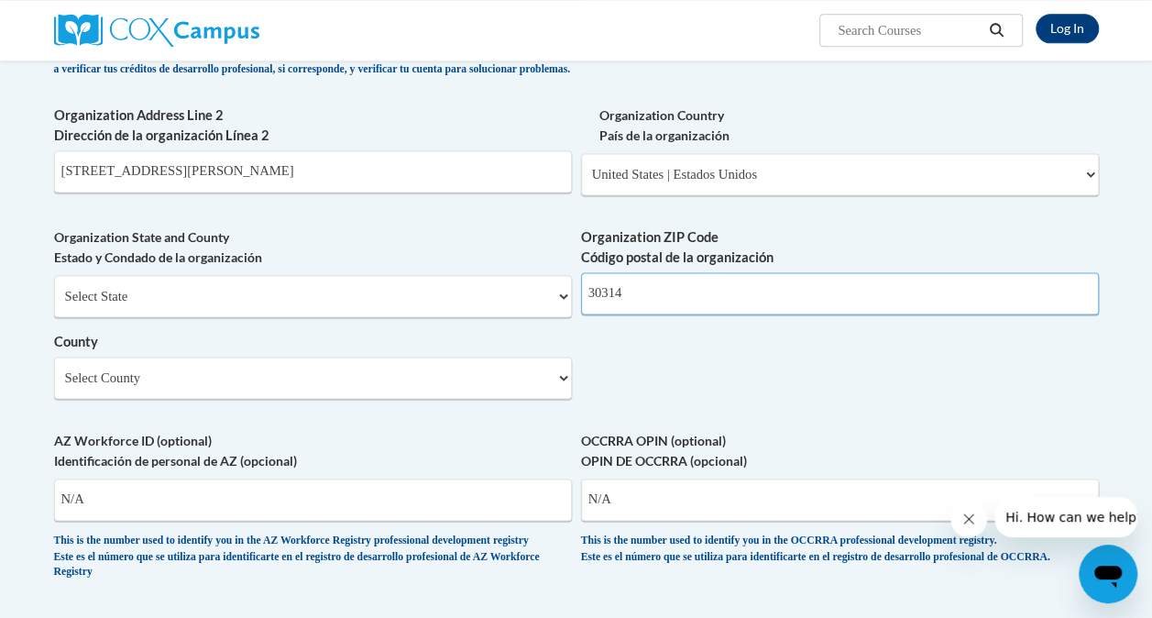
click at [661, 307] on input "30314" at bounding box center [840, 293] width 518 height 42
type input "30901"
click at [481, 368] on div "Select State Alabama Alaska Arizona Arkansas California Colorado Connecticut De…" at bounding box center [313, 337] width 518 height 124
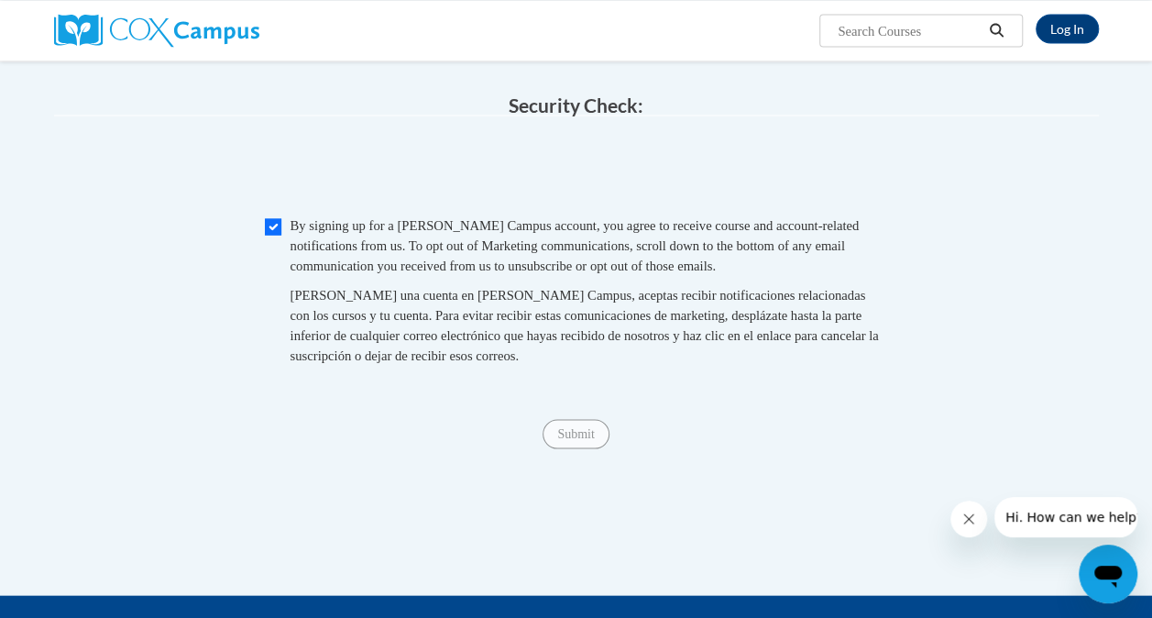
scroll to position [1693, 0]
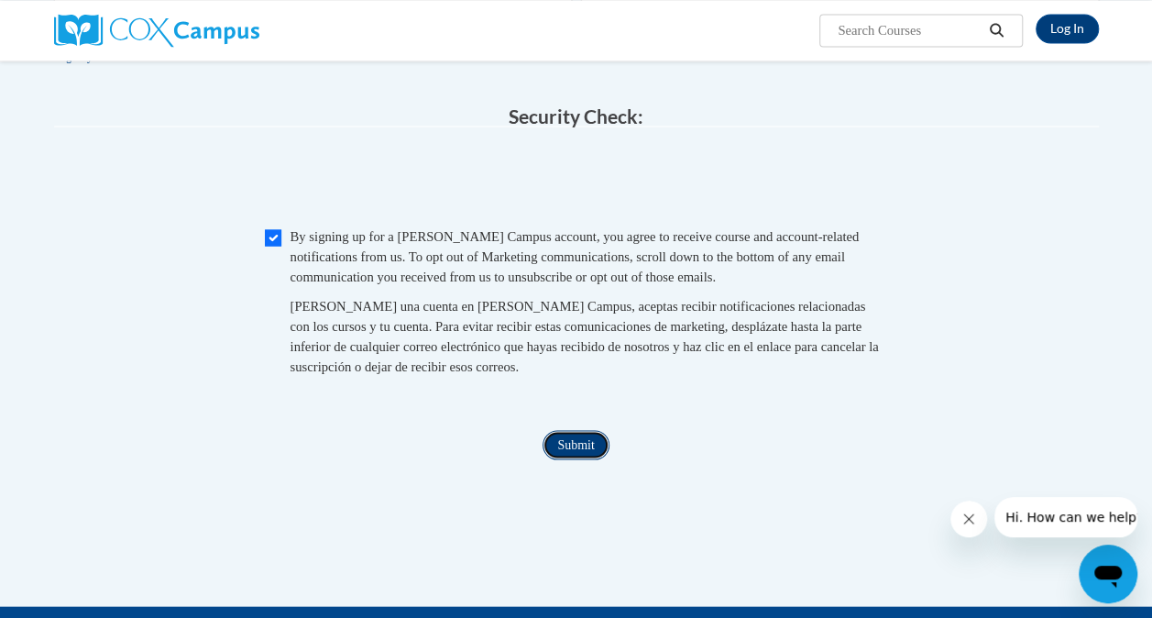
click at [596, 459] on input "Submit" at bounding box center [576, 444] width 66 height 29
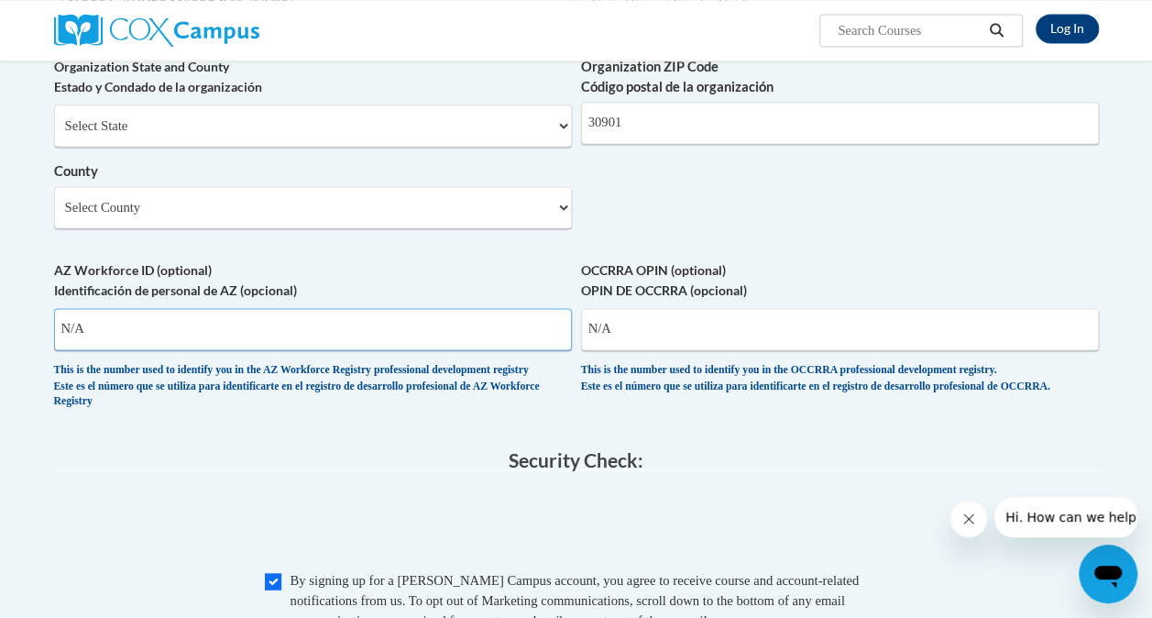
scroll to position [1347, 0]
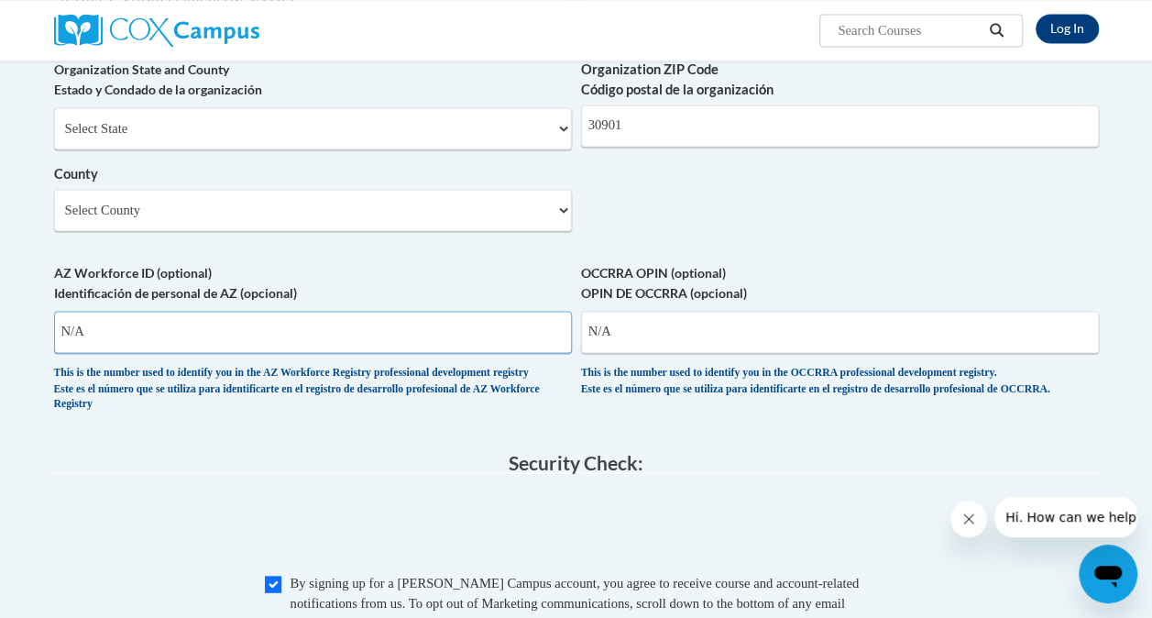
drag, startPoint x: 291, startPoint y: 329, endPoint x: 28, endPoint y: 359, distance: 264.8
drag, startPoint x: 637, startPoint y: 331, endPoint x: 480, endPoint y: 333, distance: 156.8
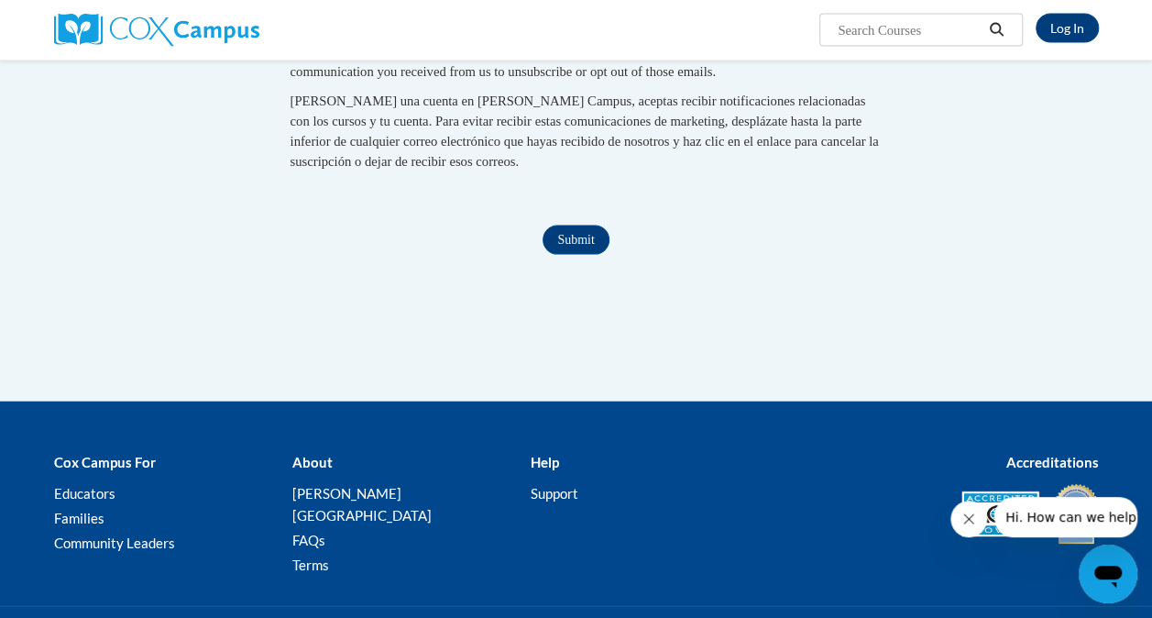
scroll to position [1918, 0]
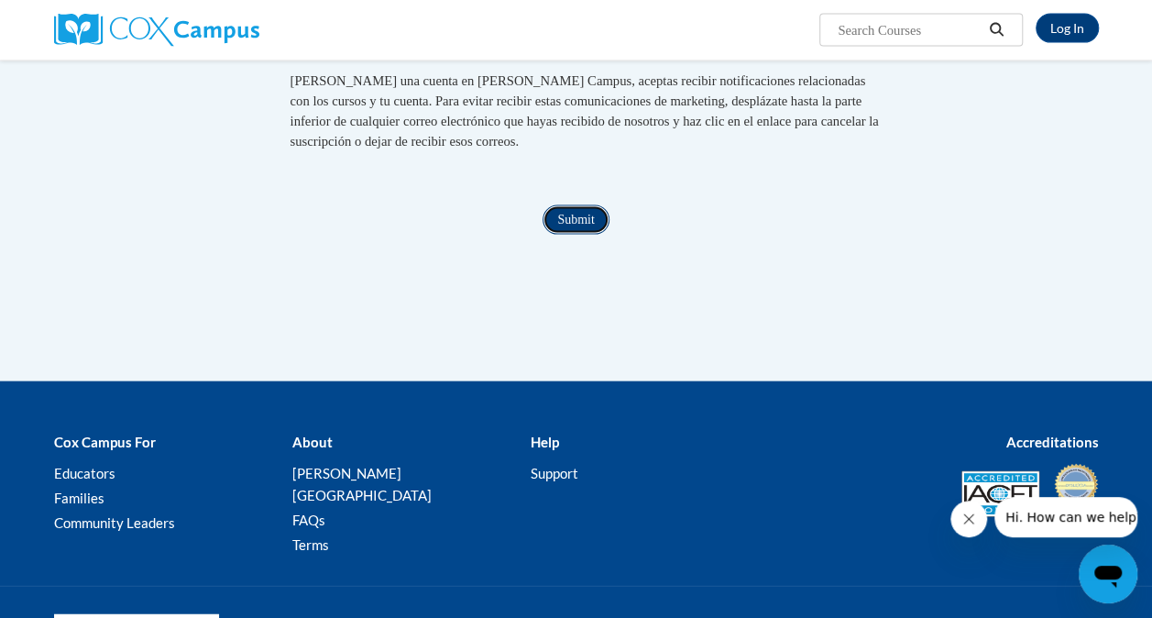
click at [594, 235] on input "Submit" at bounding box center [576, 219] width 66 height 29
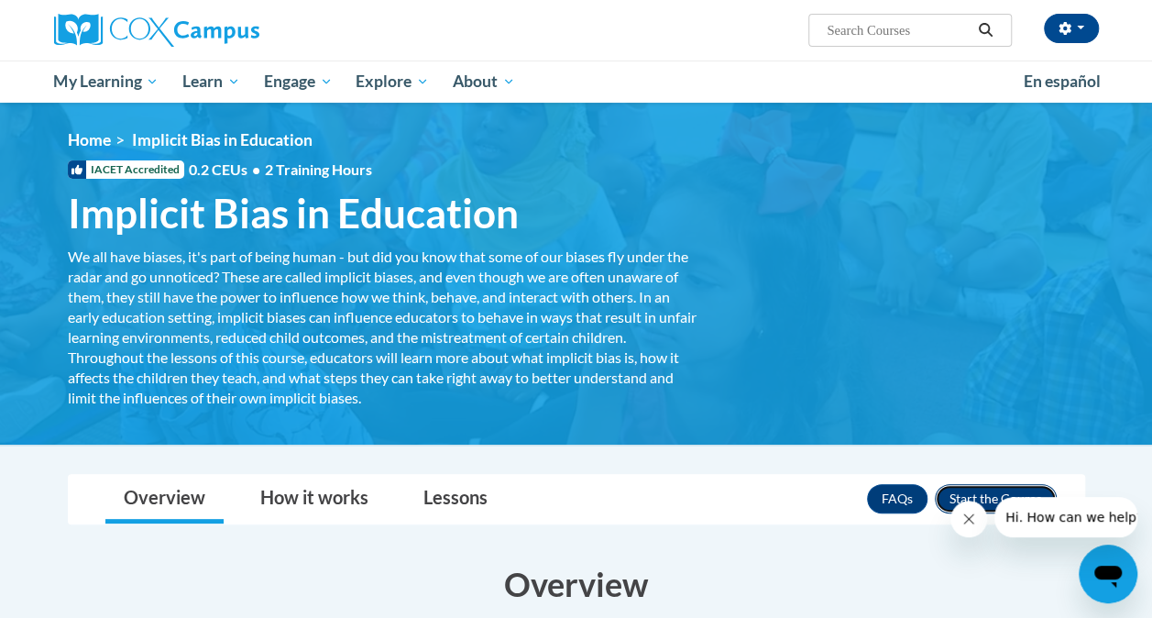
click at [968, 493] on button "Enroll" at bounding box center [996, 498] width 122 height 29
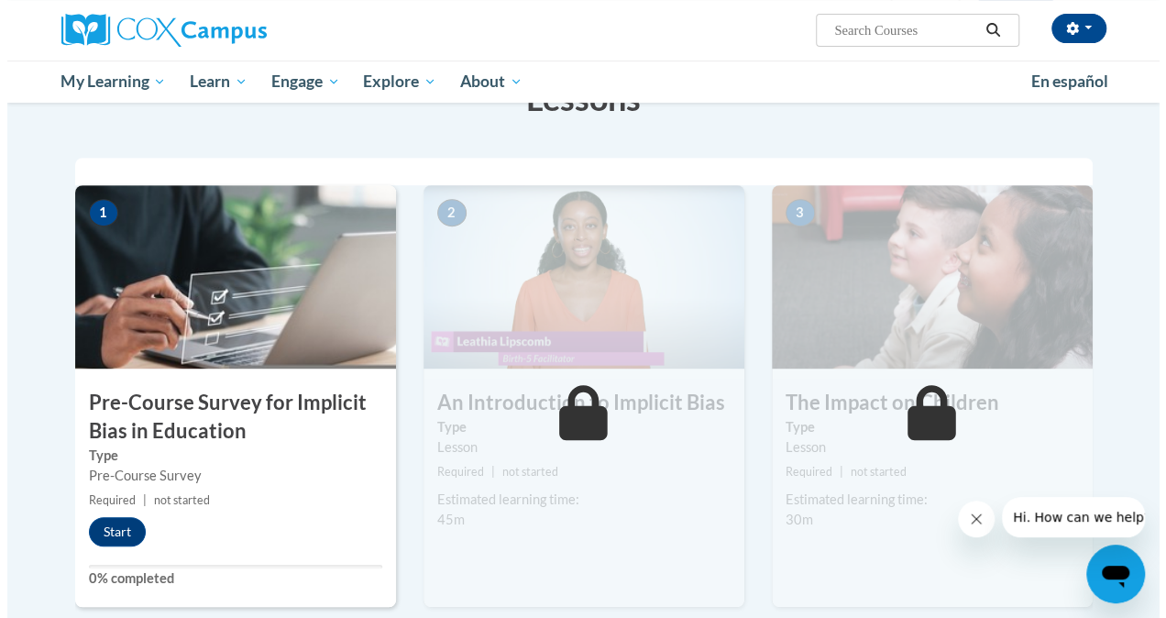
scroll to position [319, 0]
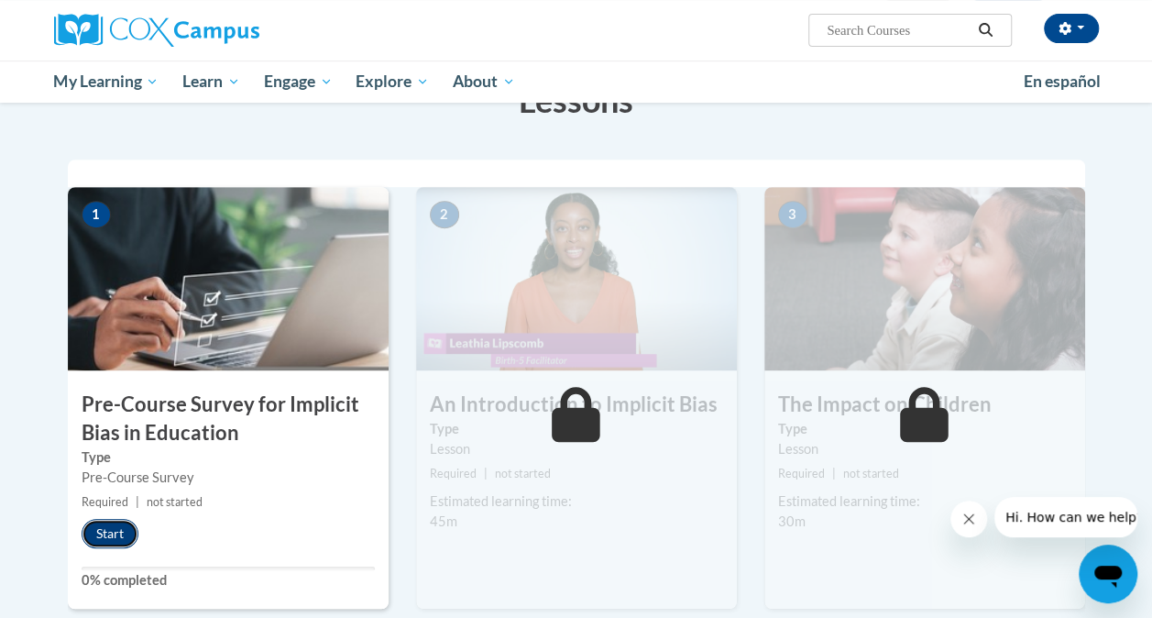
click at [108, 532] on button "Start" at bounding box center [110, 533] width 57 height 29
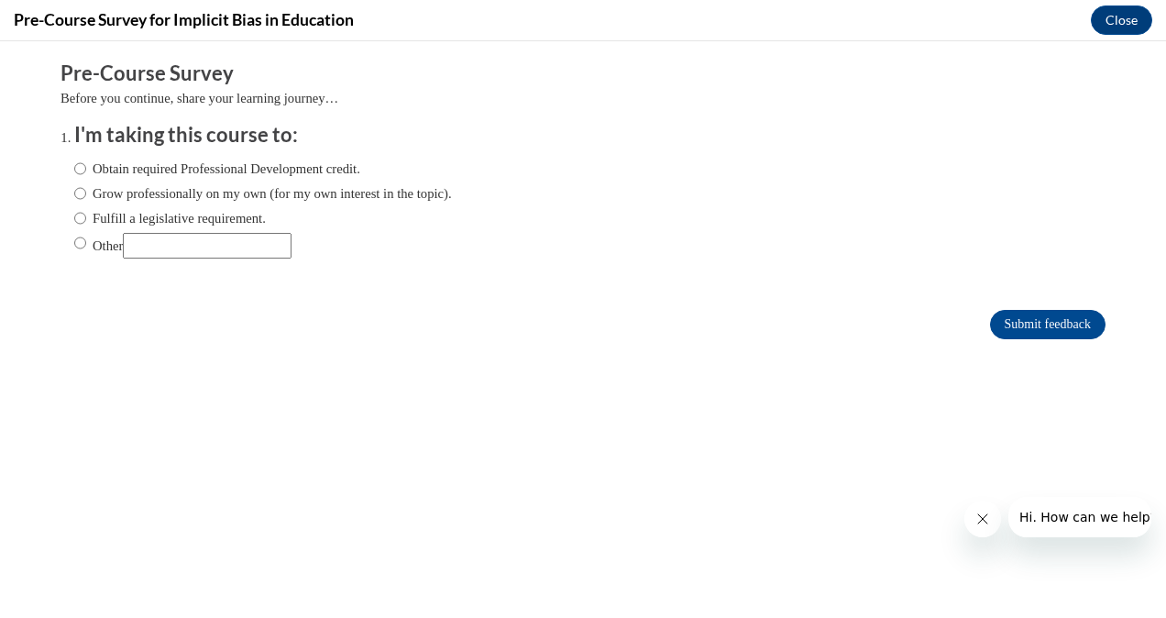
scroll to position [0, 0]
click at [74, 168] on label "Obtain required Professional Development credit." at bounding box center [217, 169] width 286 height 20
click at [74, 168] on input "Obtain required Professional Development credit." at bounding box center [80, 169] width 12 height 20
radio input "true"
click at [1040, 319] on input "Submit feedback" at bounding box center [1048, 324] width 116 height 29
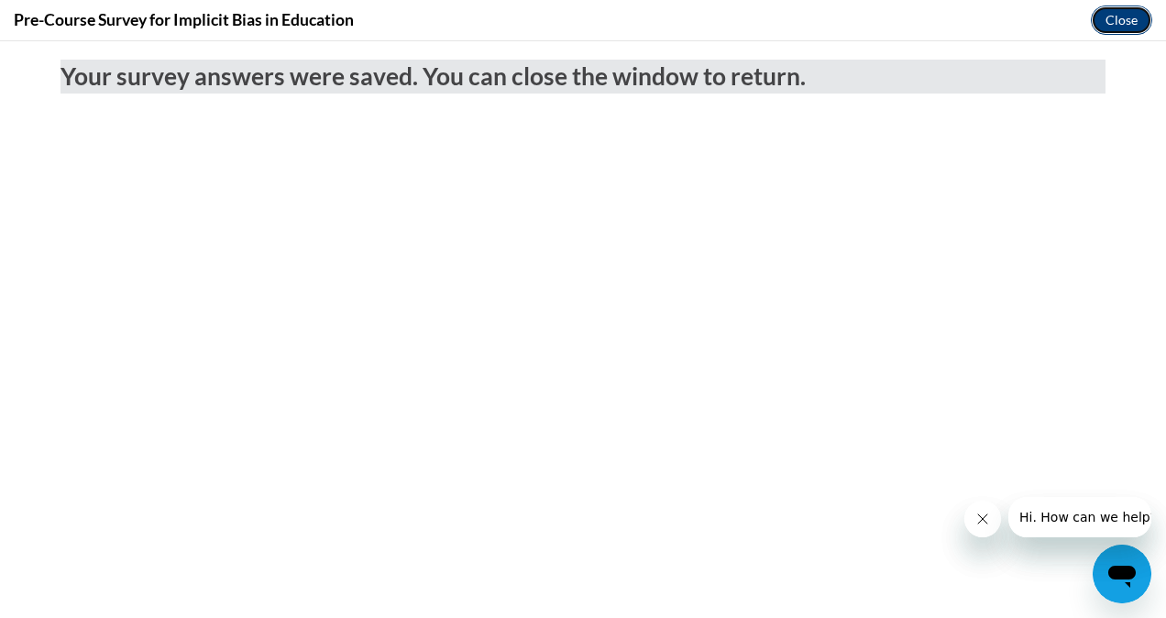
click at [1130, 17] on button "Close" at bounding box center [1121, 20] width 61 height 29
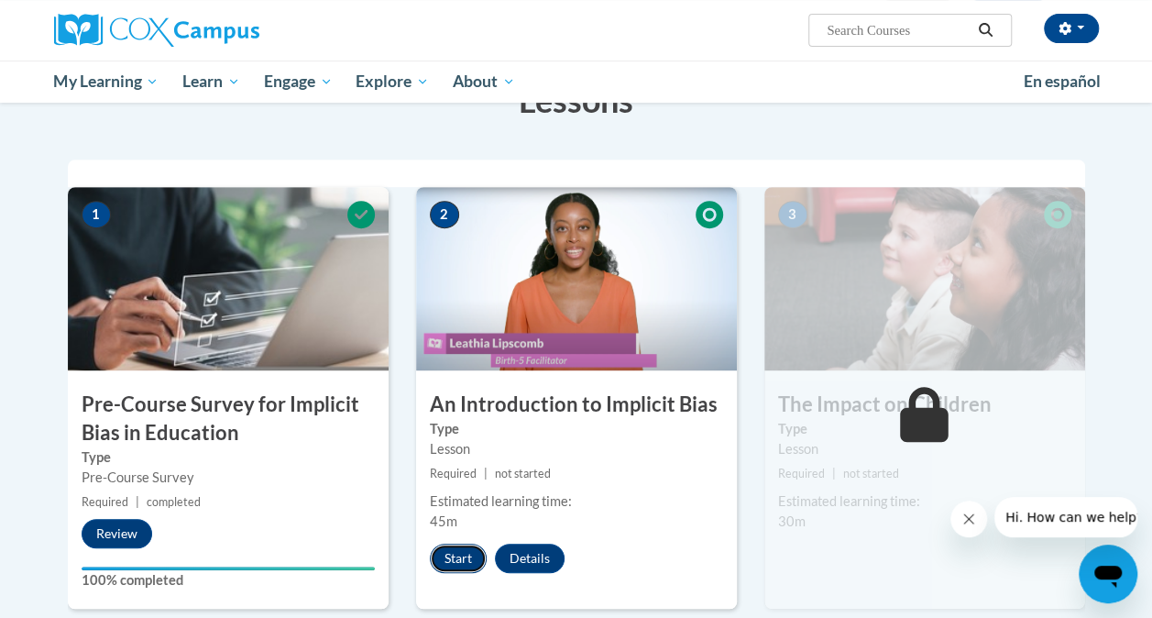
click at [469, 556] on button "Start" at bounding box center [458, 558] width 57 height 29
